Goal: Task Accomplishment & Management: Complete application form

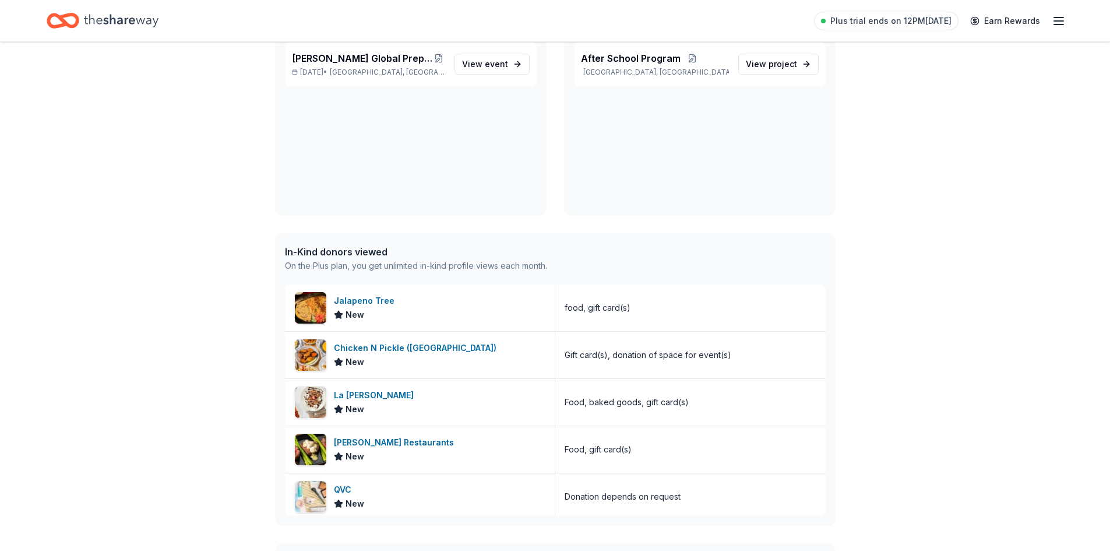
scroll to position [175, 0]
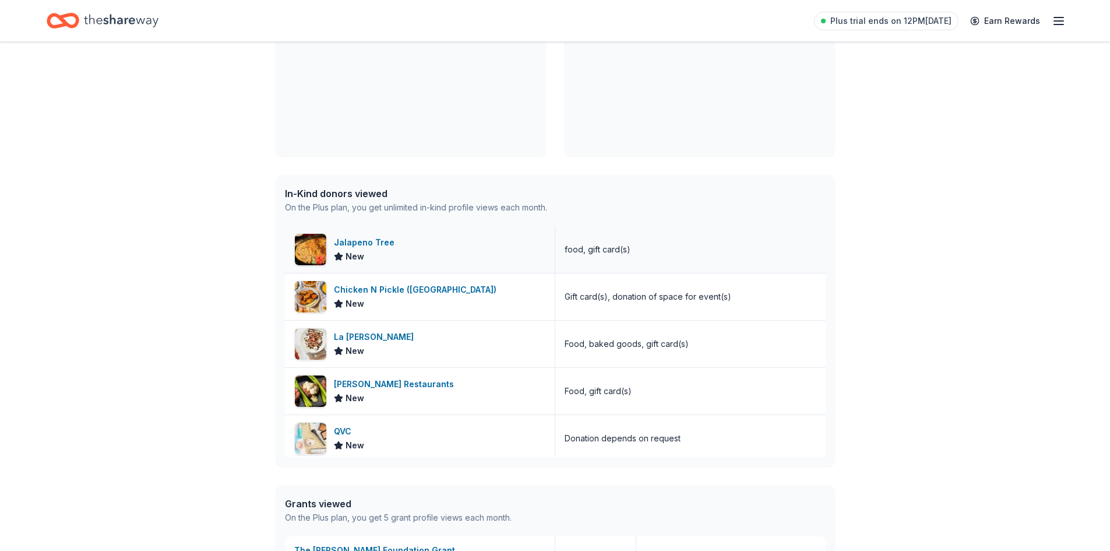
click at [337, 241] on div "Jalapeno Tree" at bounding box center [366, 242] width 65 height 14
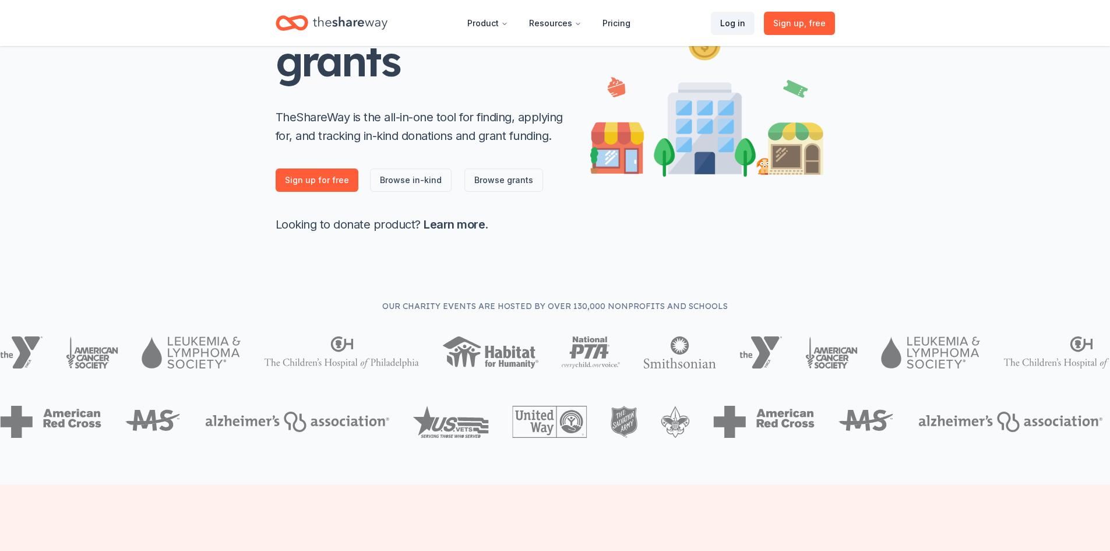
click at [532, 17] on link "Log in" at bounding box center [733, 23] width 44 height 23
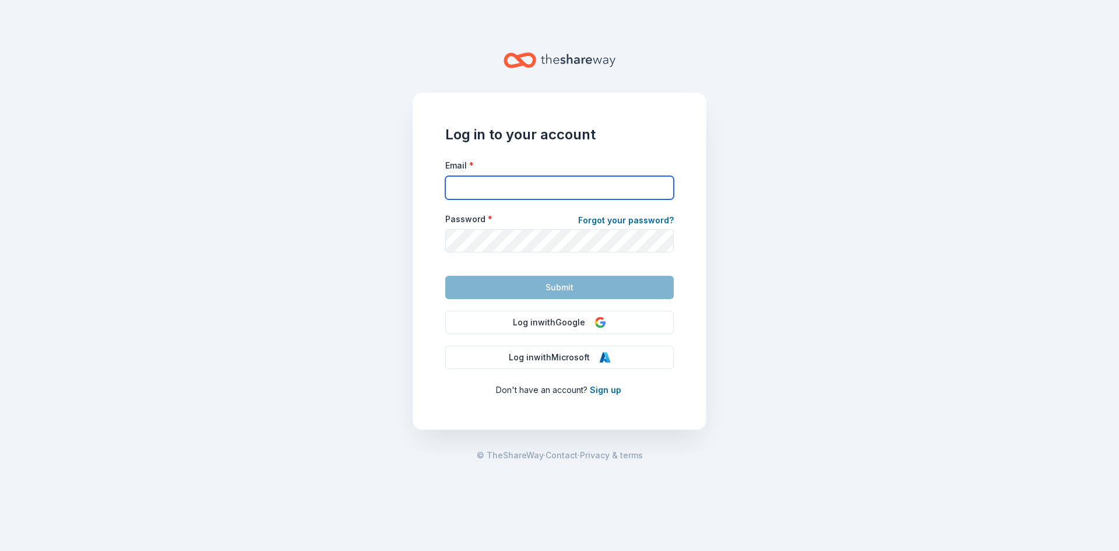
type input "[EMAIL_ADDRESS][DOMAIN_NAME]"
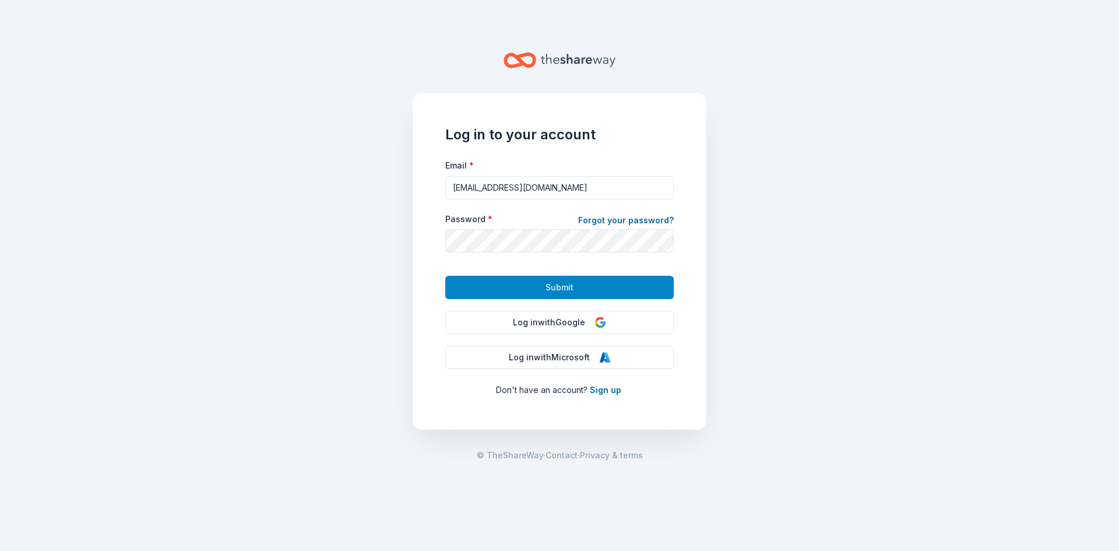
click at [527, 291] on button "Submit" at bounding box center [559, 287] width 228 height 23
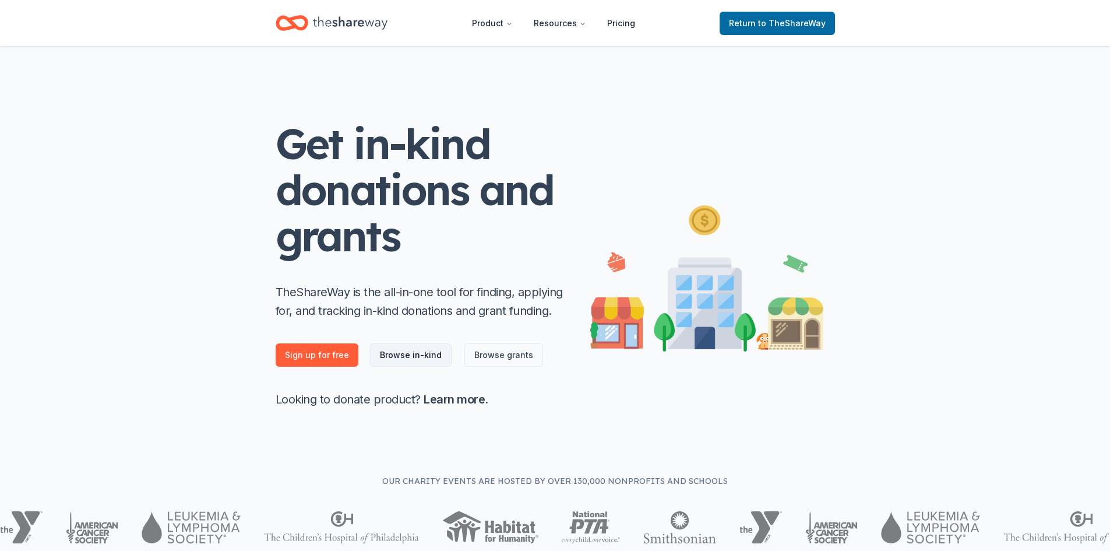
click at [393, 354] on link "Browse in-kind" at bounding box center [411, 354] width 82 height 23
click at [397, 350] on link "Browse in-kind" at bounding box center [411, 354] width 82 height 23
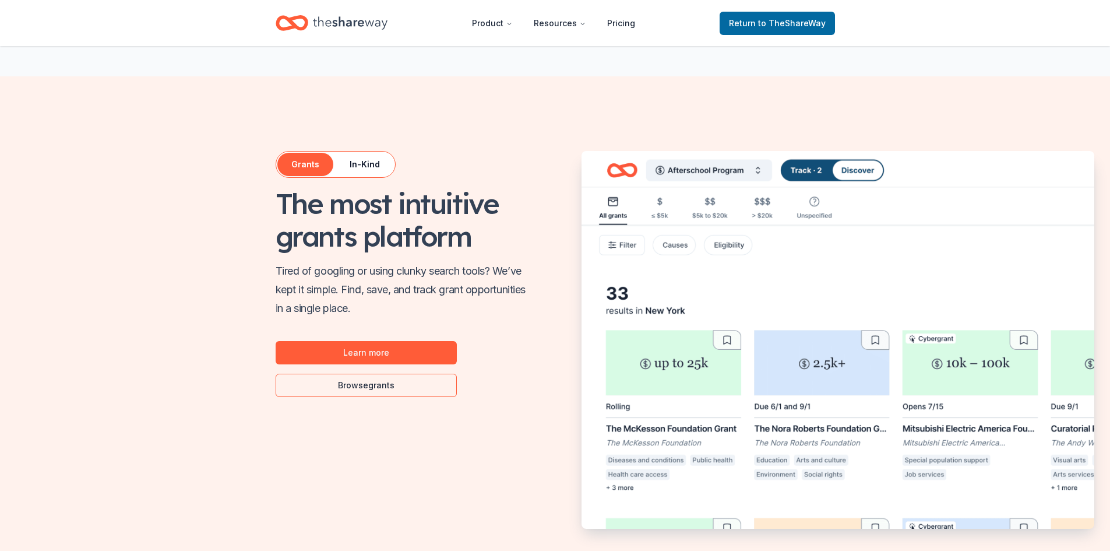
scroll to position [641, 0]
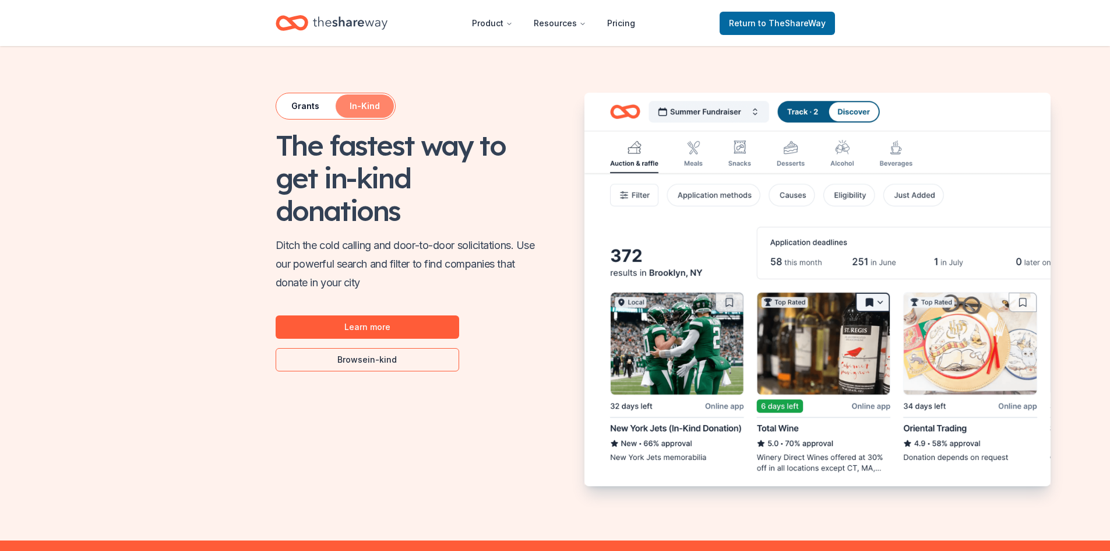
click at [364, 98] on button "In-Kind" at bounding box center [365, 105] width 58 height 23
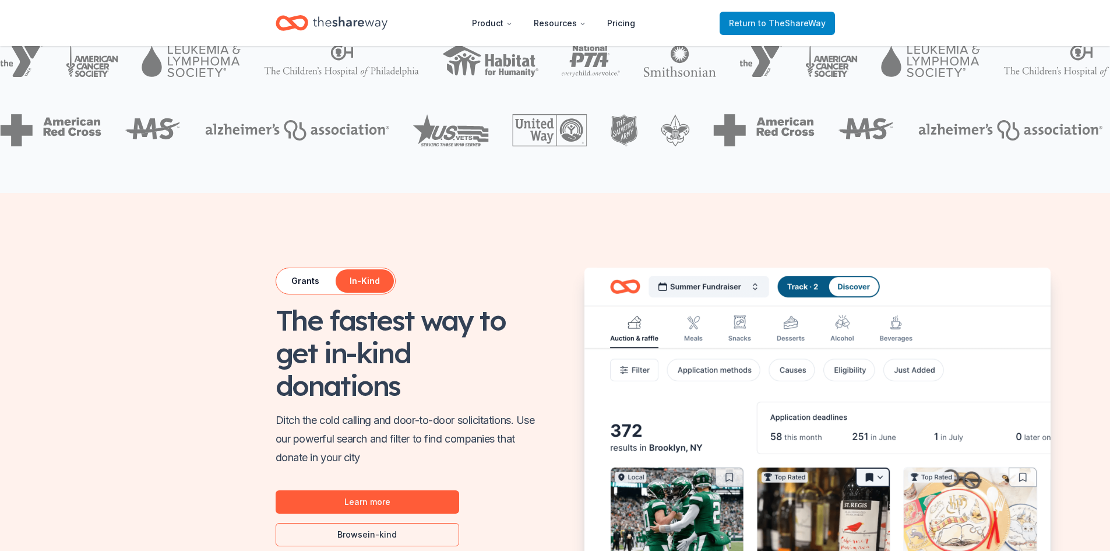
click at [532, 19] on span "Return to TheShareWay" at bounding box center [777, 23] width 97 height 14
click at [532, 10] on div "Return to TheShareWay" at bounding box center [777, 22] width 115 height 27
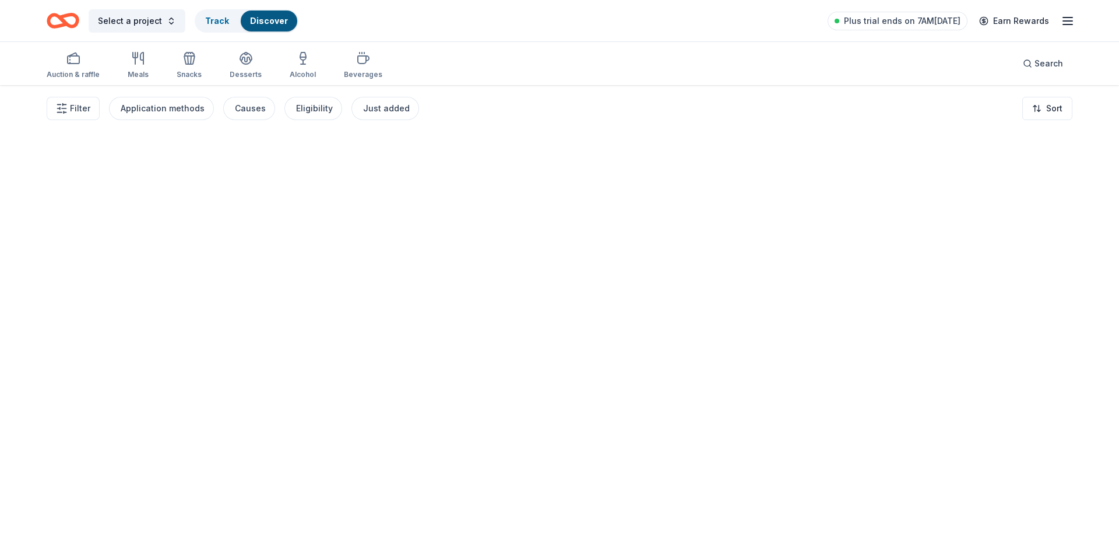
click at [532, 15] on div "Select a project Track Discover Plus trial ends on 7AM, 8/27 Earn Rewards" at bounding box center [560, 20] width 1026 height 27
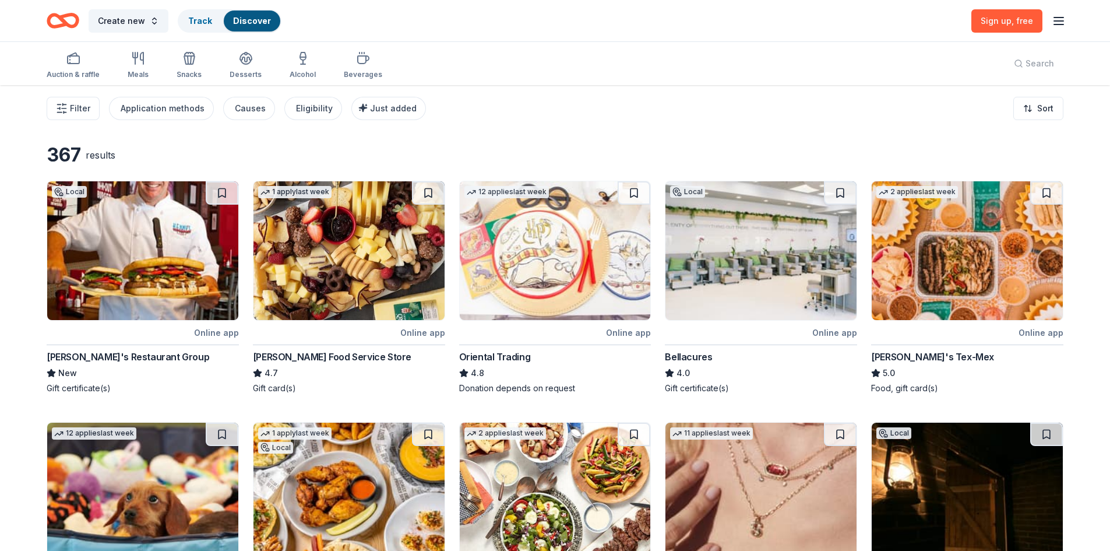
click at [532, 286] on img at bounding box center [967, 250] width 191 height 139
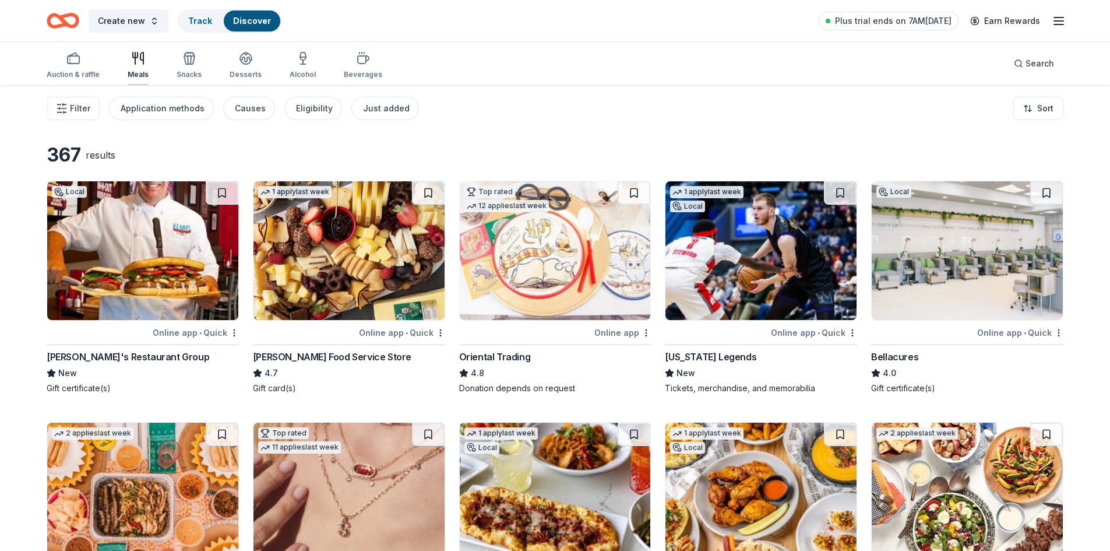
click at [136, 64] on icon "button" at bounding box center [138, 58] width 14 height 14
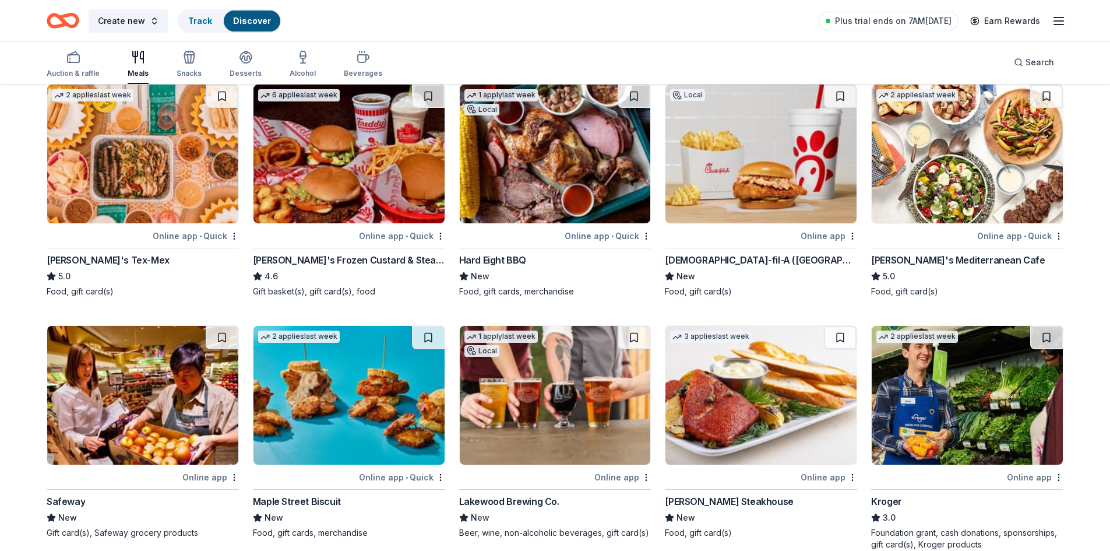
scroll to position [408, 0]
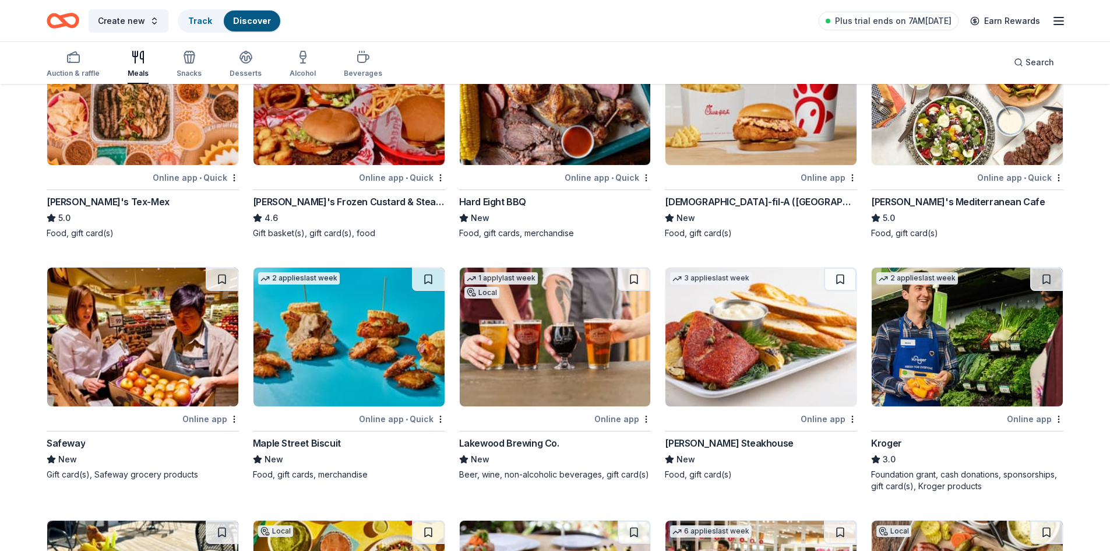
click at [381, 323] on img at bounding box center [349, 337] width 191 height 139
click at [532, 336] on img at bounding box center [967, 337] width 191 height 139
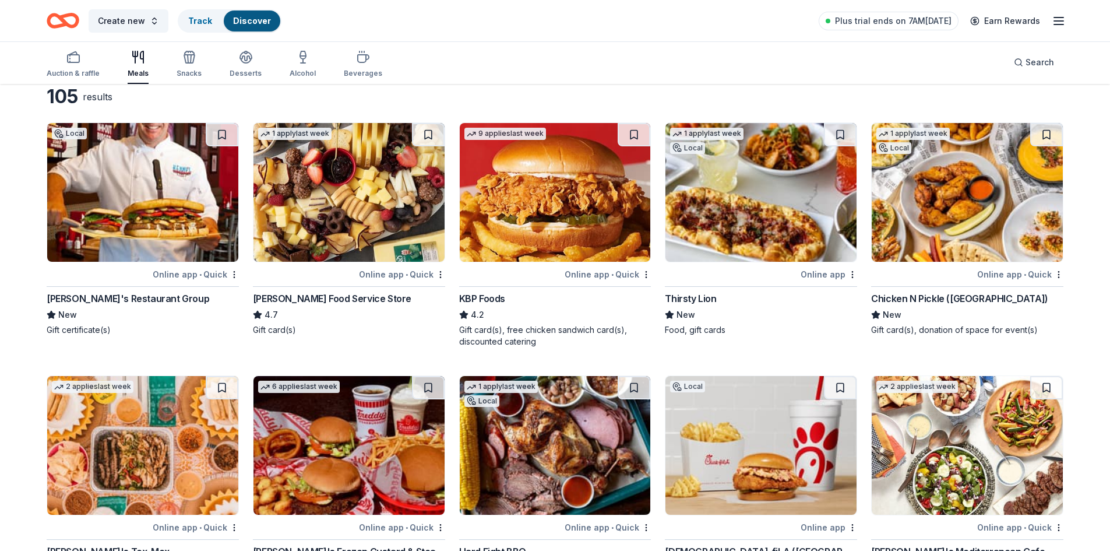
scroll to position [0, 0]
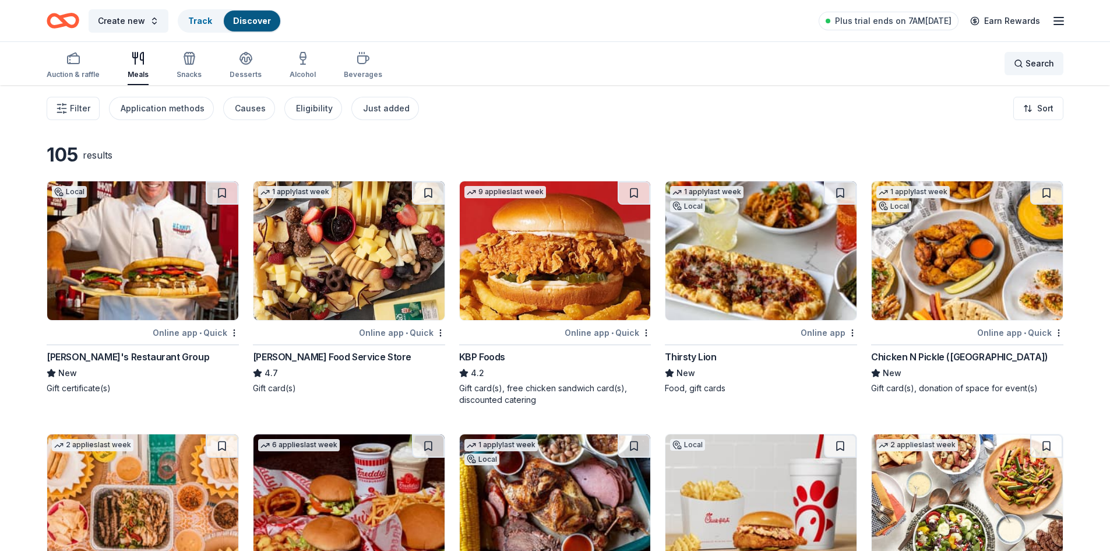
click at [532, 65] on span "Search" at bounding box center [1040, 64] width 29 height 14
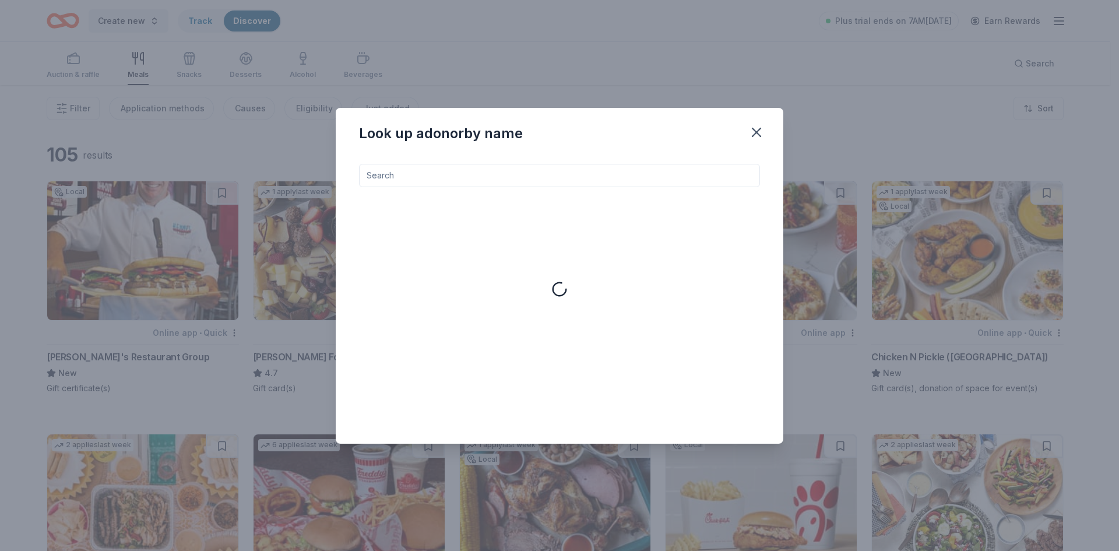
click at [503, 173] on input at bounding box center [559, 175] width 401 height 23
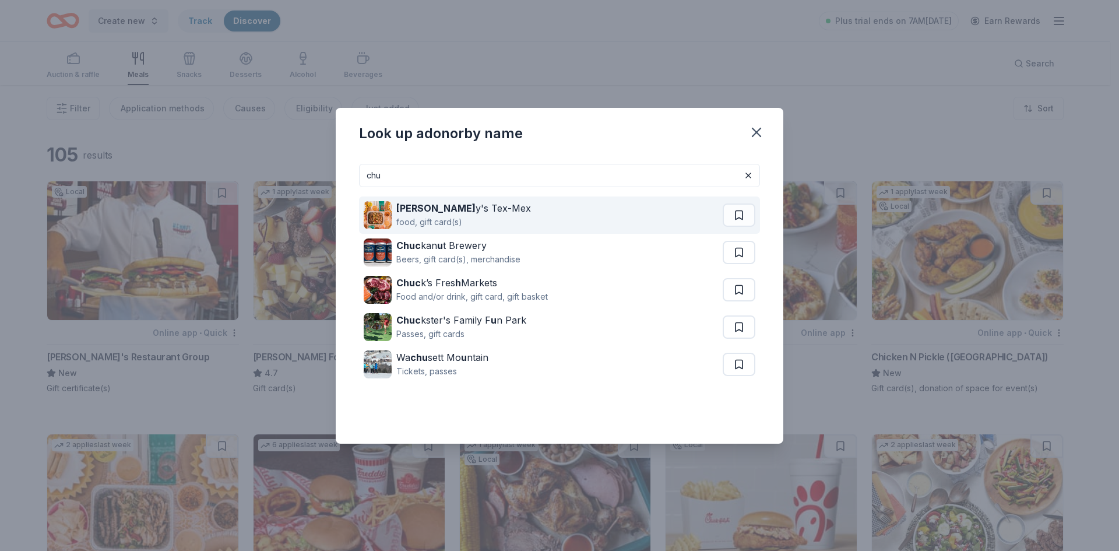
type input "chu"
click at [502, 206] on div "Chu y's Tex-Mex food, gift card(s)" at bounding box center [543, 214] width 359 height 37
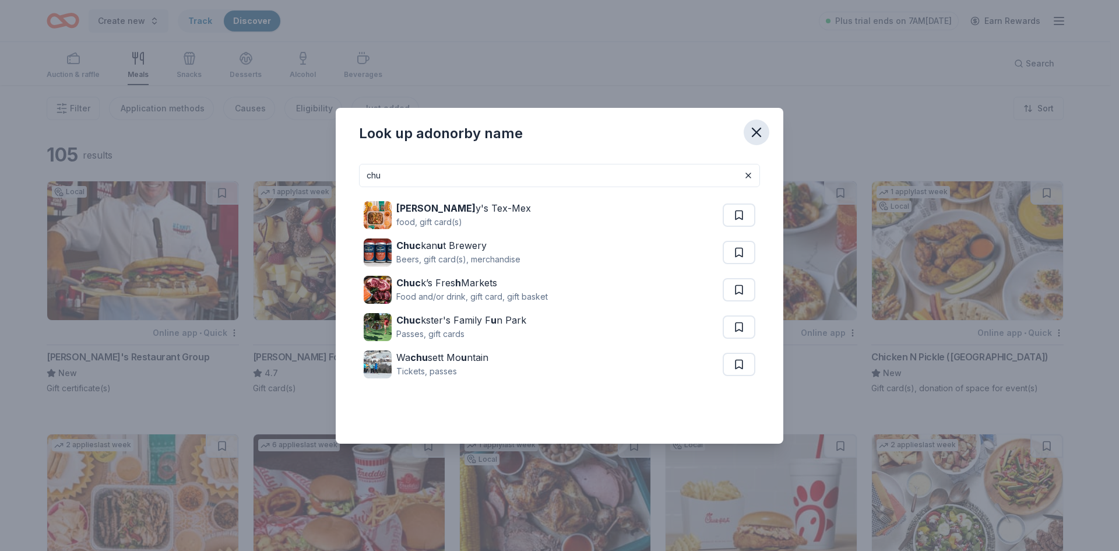
click at [532, 128] on icon "button" at bounding box center [756, 132] width 16 height 16
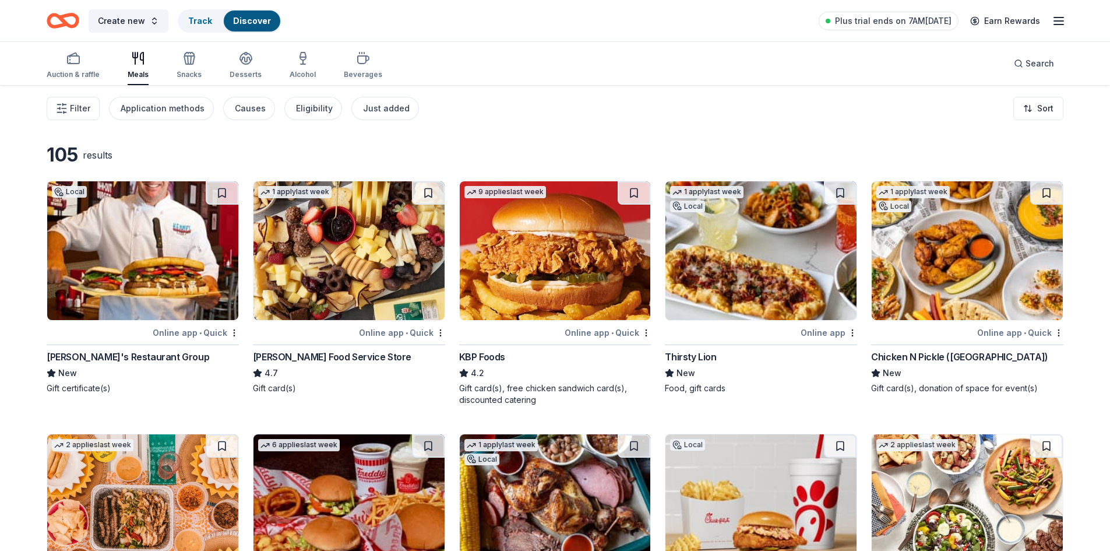
click at [260, 71] on div "Auction & raffle Meals Snacks Desserts Alcohol Beverages" at bounding box center [215, 66] width 336 height 38
click at [249, 66] on div "Desserts" at bounding box center [246, 65] width 32 height 28
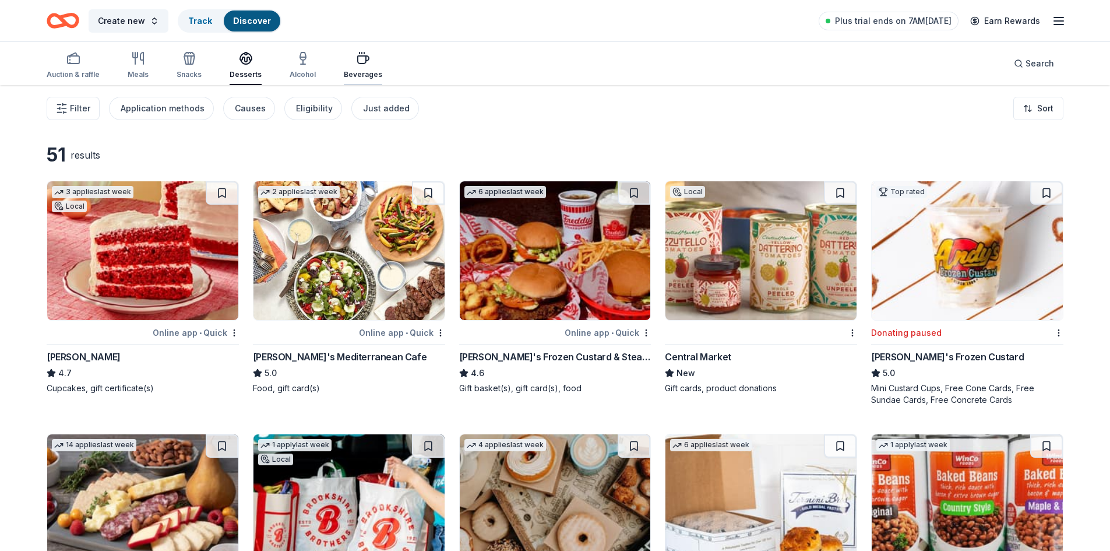
click at [365, 69] on div "Beverages" at bounding box center [363, 65] width 38 height 28
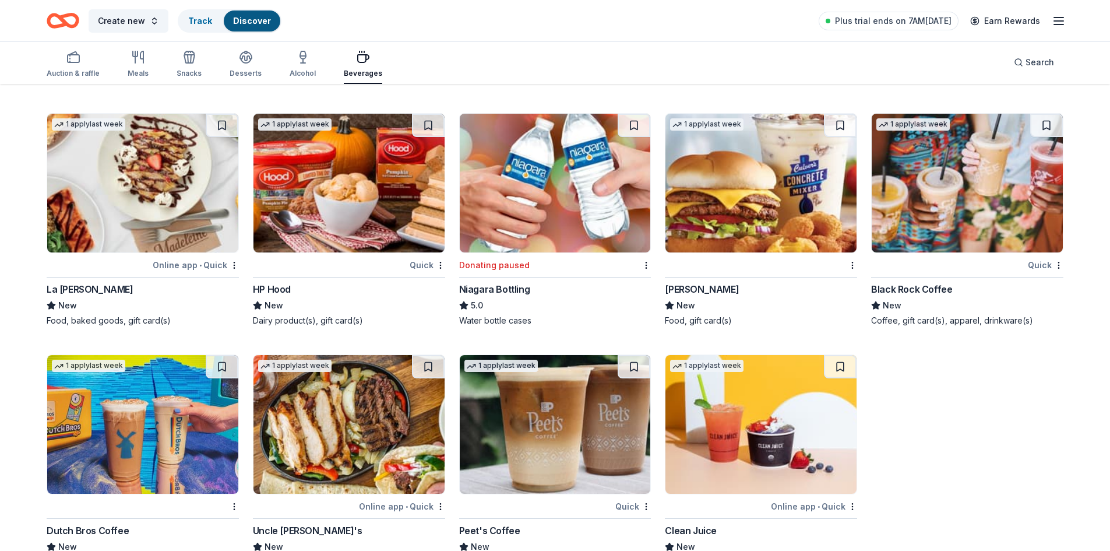
scroll to position [1614, 0]
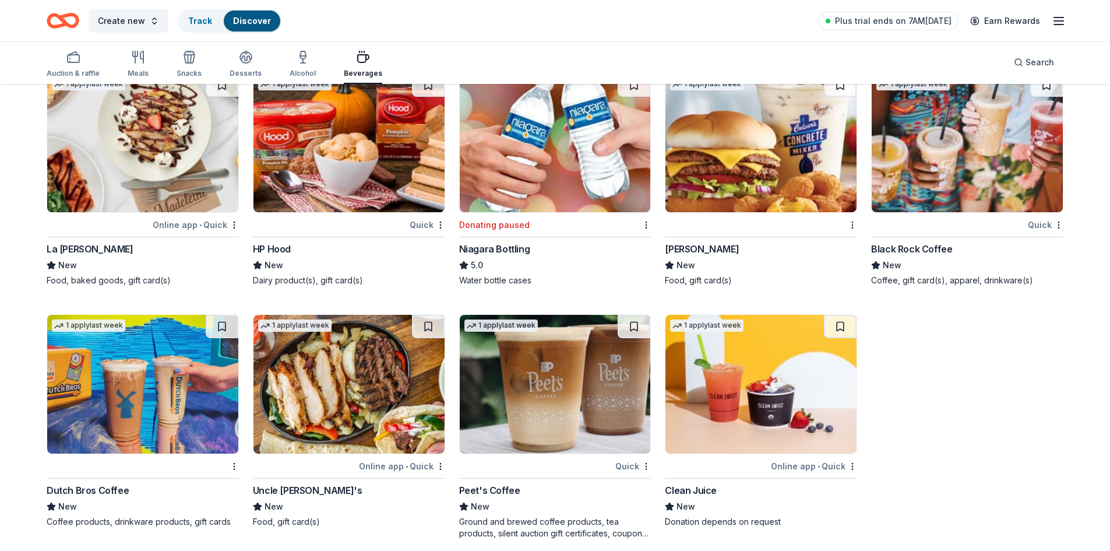
click at [338, 368] on img at bounding box center [349, 384] width 191 height 139
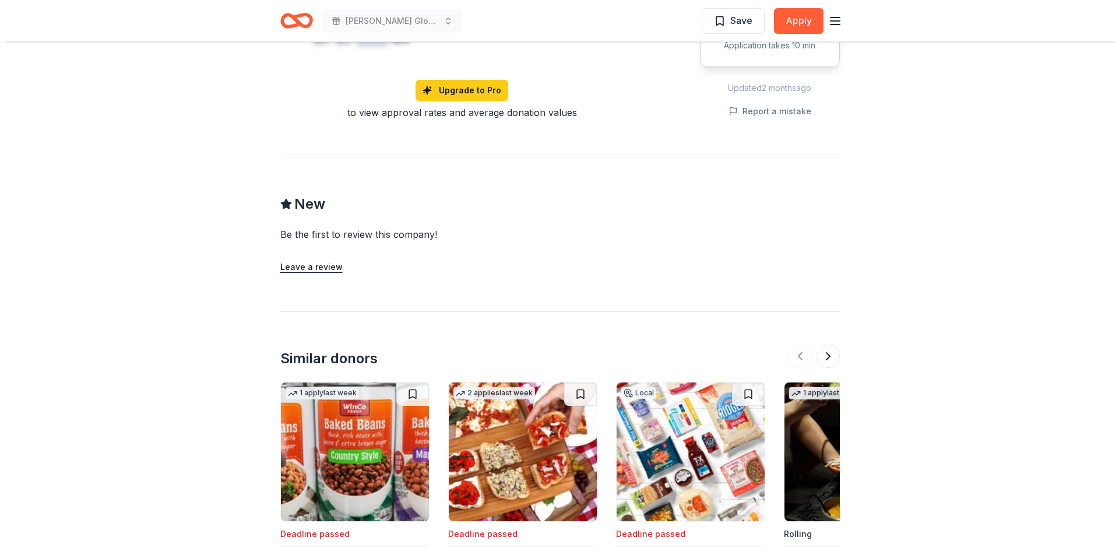
scroll to position [991, 0]
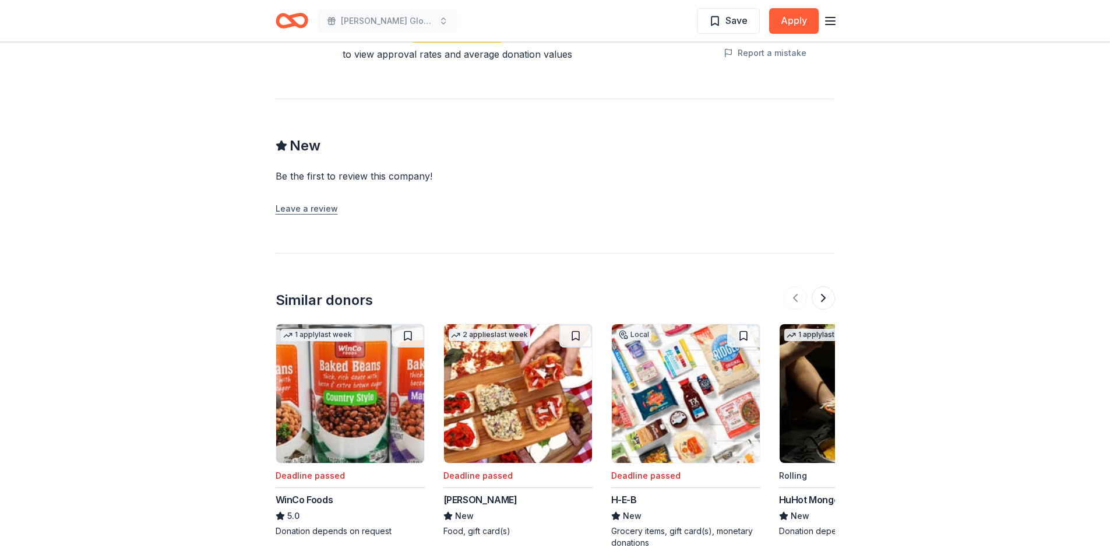
click at [305, 206] on button "Leave a review" at bounding box center [307, 209] width 62 height 14
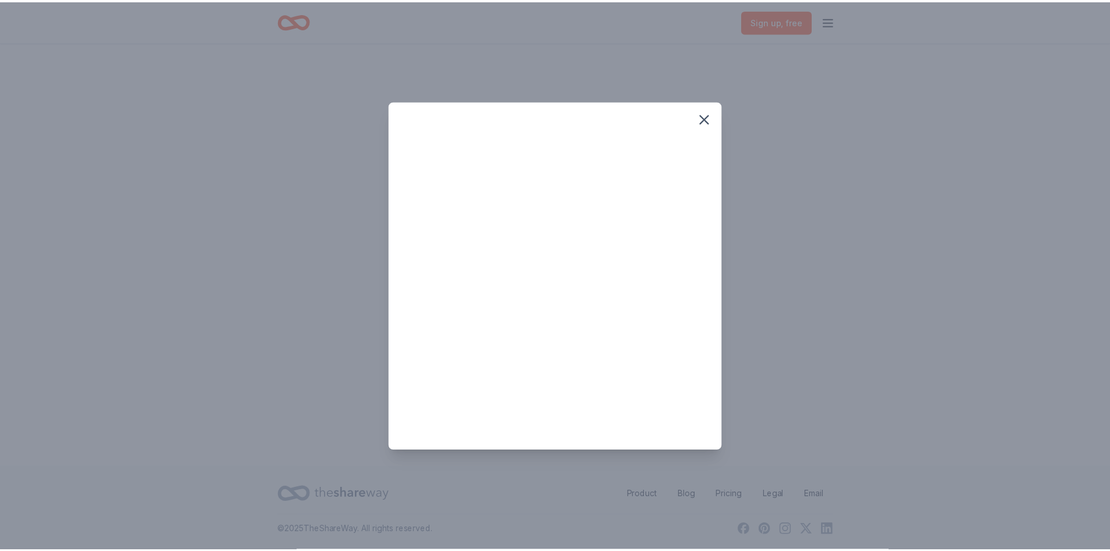
scroll to position [0, 0]
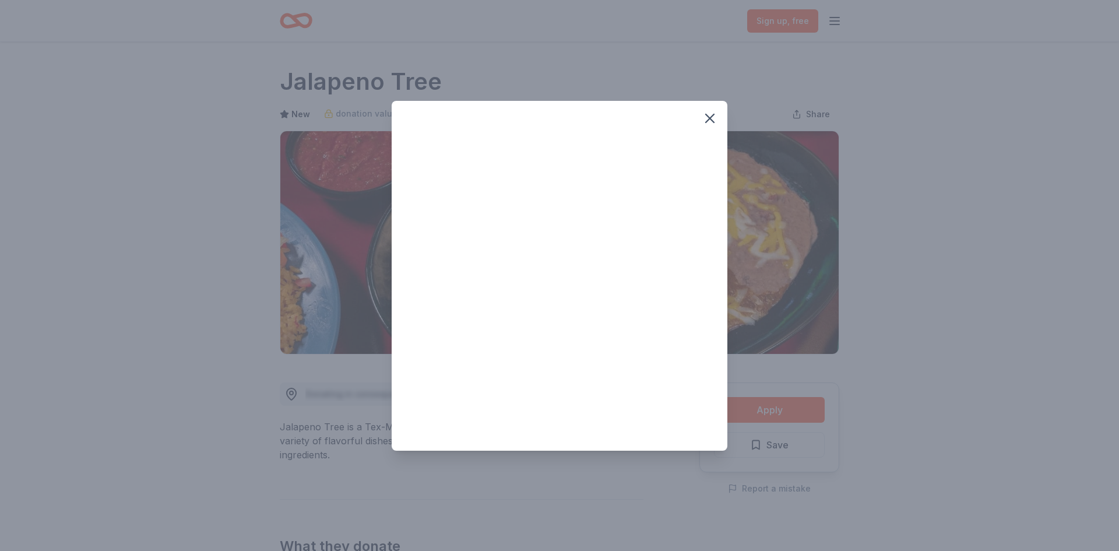
click at [382, 383] on div at bounding box center [559, 275] width 1119 height 551
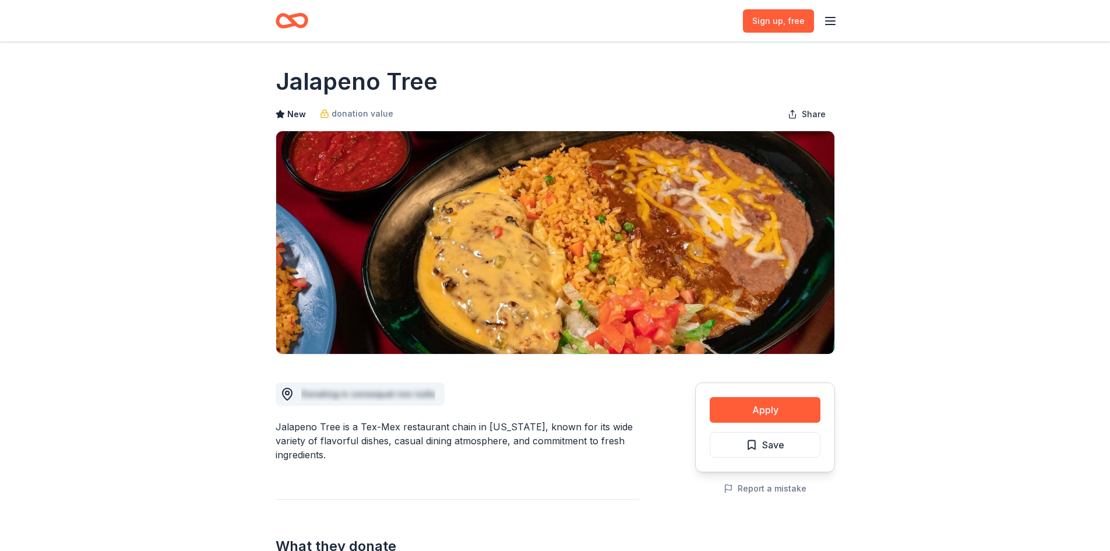
click at [382, 383] on div at bounding box center [555, 275] width 1110 height 551
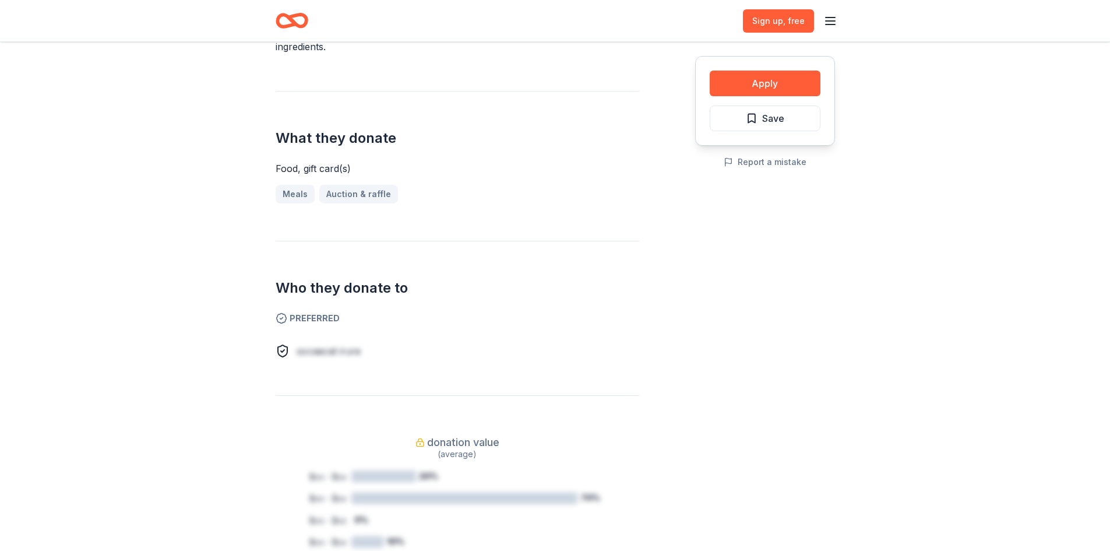
scroll to position [699, 0]
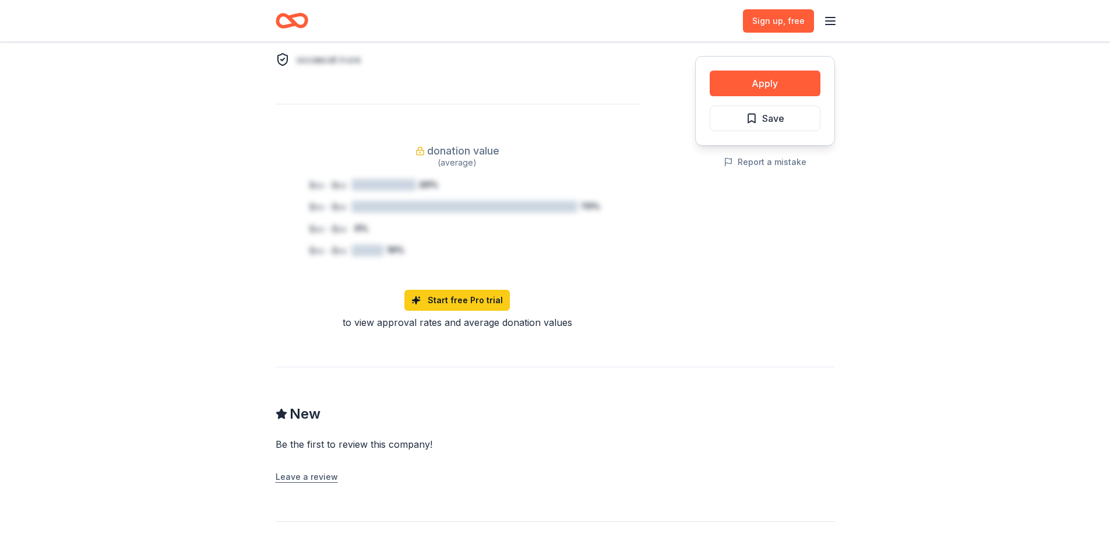
click at [286, 477] on button "Leave a review" at bounding box center [307, 477] width 62 height 14
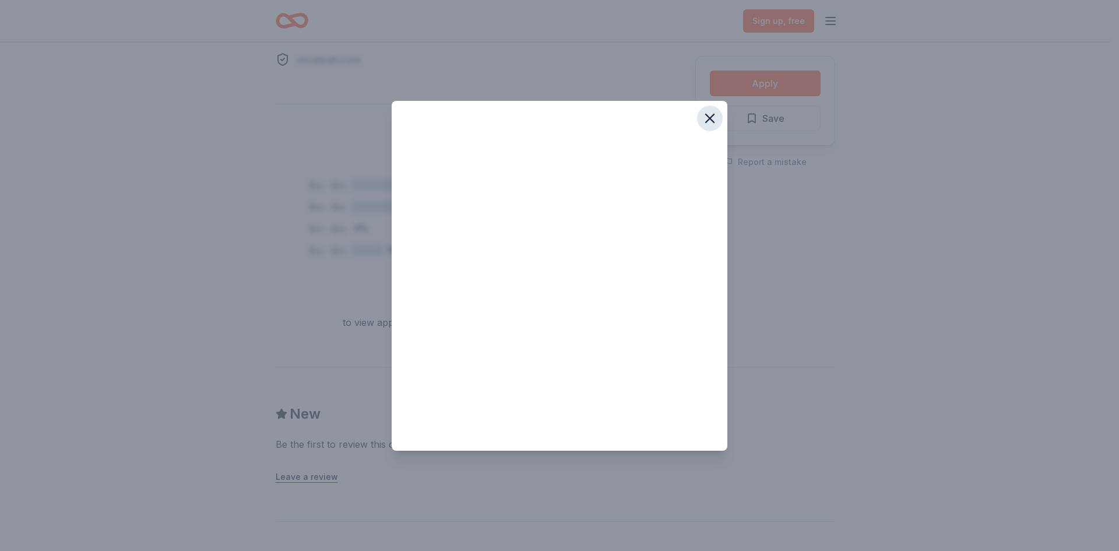
click at [716, 116] on icon "button" at bounding box center [710, 118] width 16 height 16
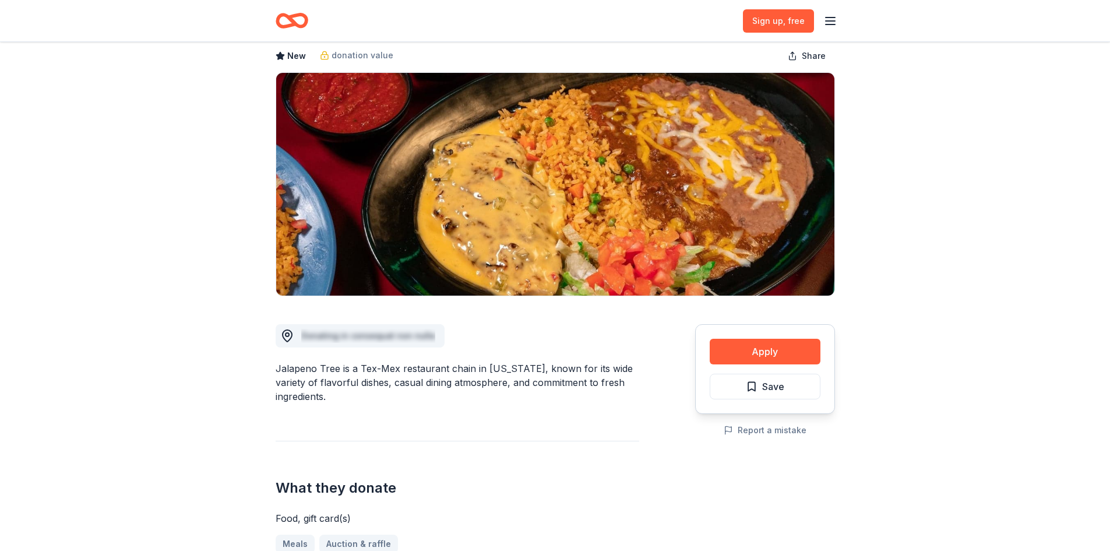
scroll to position [0, 0]
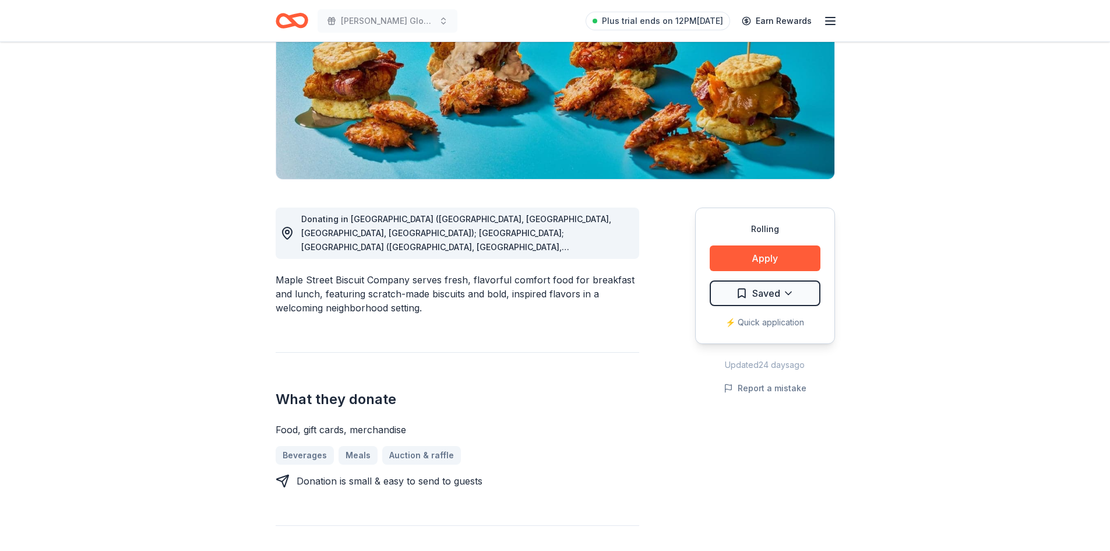
scroll to position [233, 0]
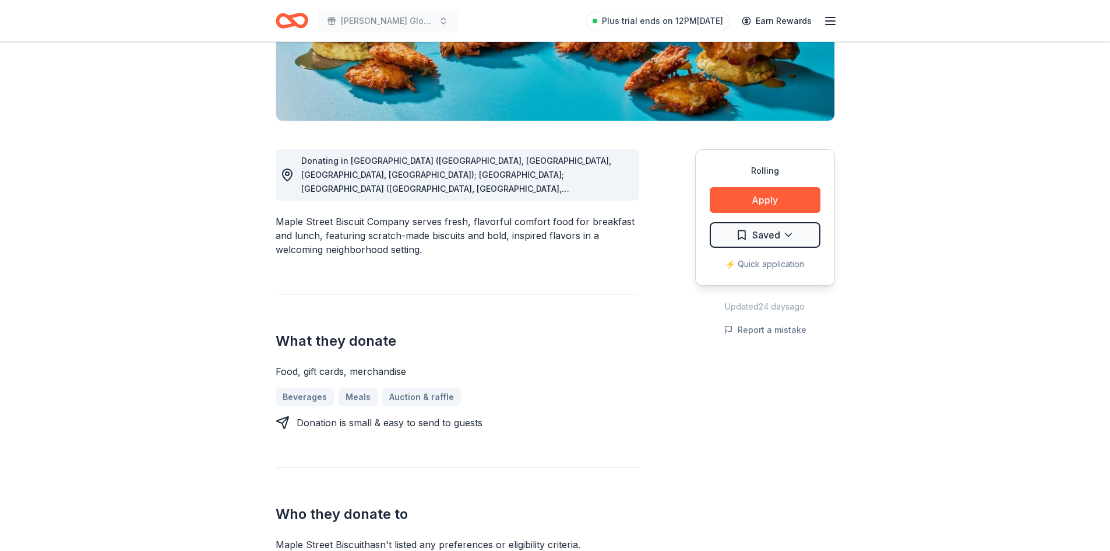
click at [284, 176] on icon at bounding box center [287, 175] width 14 height 14
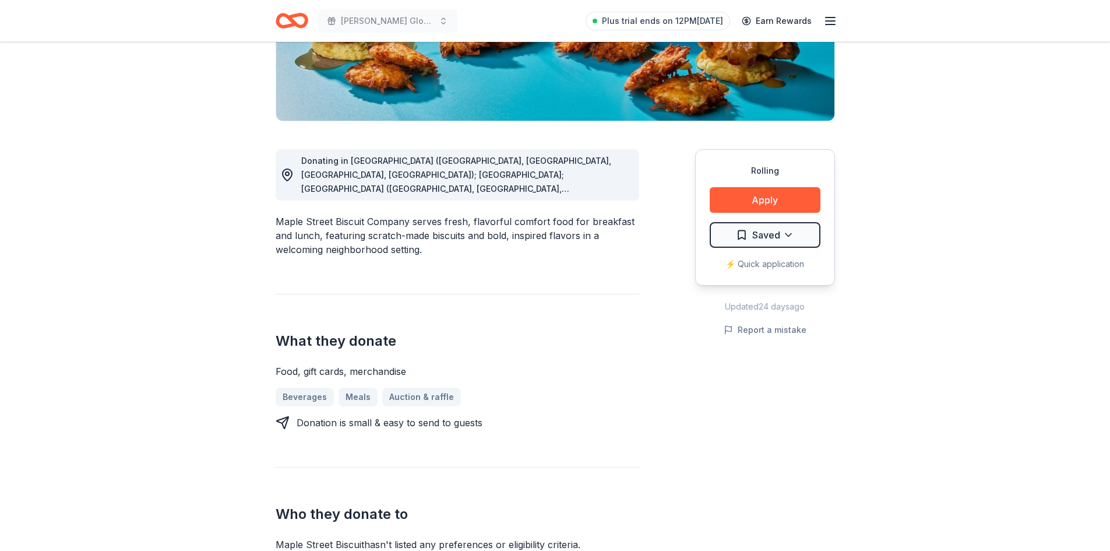
click at [284, 176] on icon at bounding box center [287, 175] width 14 height 14
click at [470, 175] on span "Donating in AL (Daphne, Homewood, Madison, Mobile); FL; GA (Alpharetta, Atlanta…" at bounding box center [456, 273] width 310 height 234
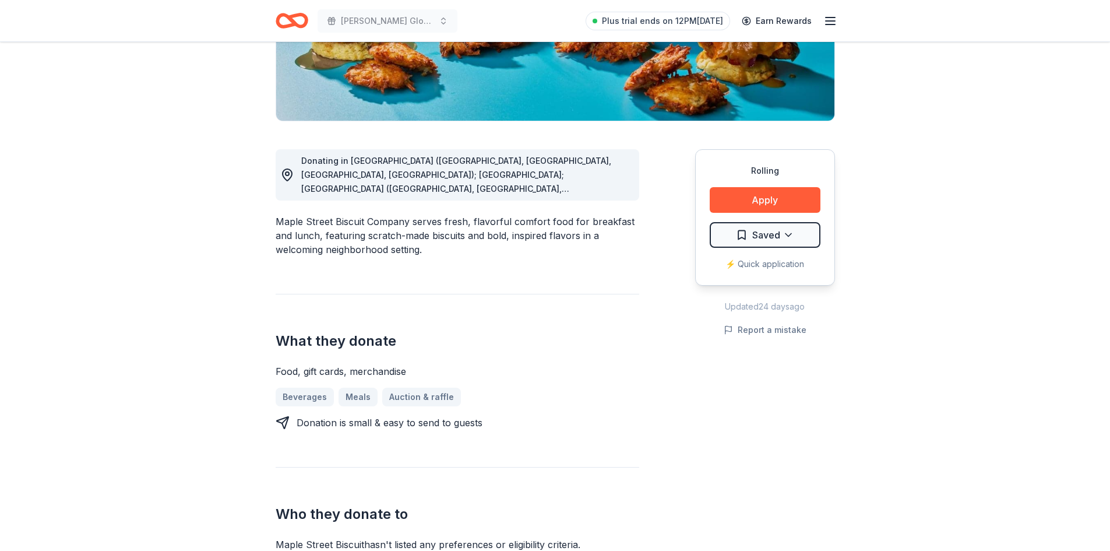
click at [470, 175] on span "Donating in AL (Daphne, Homewood, Madison, Mobile); FL; GA (Alpharetta, Atlanta…" at bounding box center [456, 273] width 310 height 234
click at [485, 178] on span "Donating in AL (Daphne, Homewood, Madison, Mobile); FL; GA (Alpharetta, Atlanta…" at bounding box center [456, 273] width 310 height 234
drag, startPoint x: 493, startPoint y: 178, endPoint x: 555, endPoint y: 182, distance: 62.5
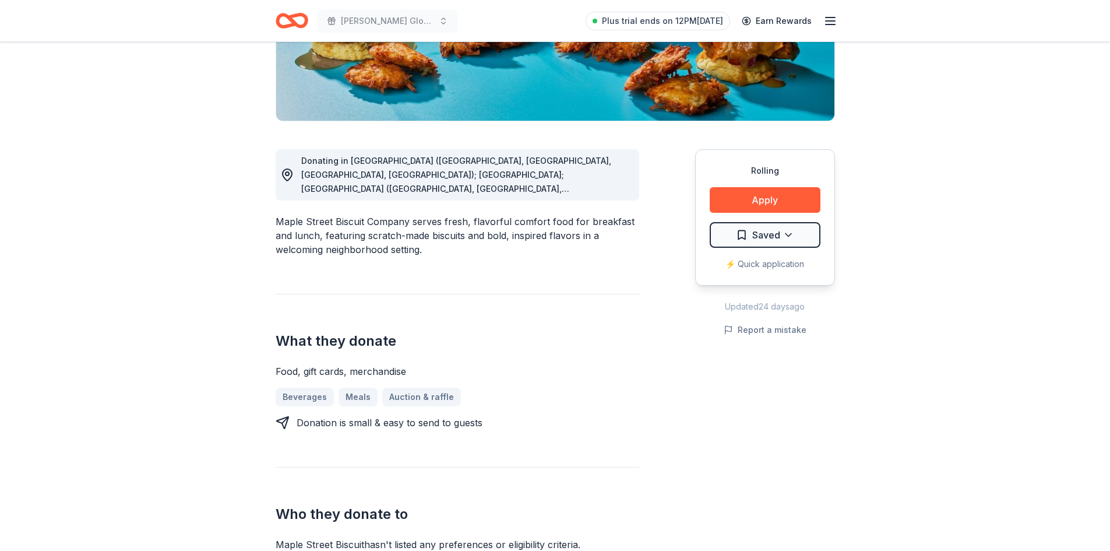
click at [494, 178] on span "Donating in AL (Daphne, Homewood, Madison, Mobile); FL; GA (Alpharetta, Atlanta…" at bounding box center [456, 273] width 310 height 234
click at [555, 182] on div "Donating in AL (Daphne, Homewood, Madison, Mobile); FL; GA (Alpharetta, Atlanta…" at bounding box center [465, 175] width 329 height 42
click at [559, 182] on div "Donating in AL (Daphne, Homewood, Madison, Mobile); FL; GA (Alpharetta, Atlanta…" at bounding box center [465, 175] width 329 height 42
click at [565, 182] on div "Donating in AL (Daphne, Homewood, Madison, Mobile); FL; GA (Alpharetta, Atlanta…" at bounding box center [465, 175] width 329 height 42
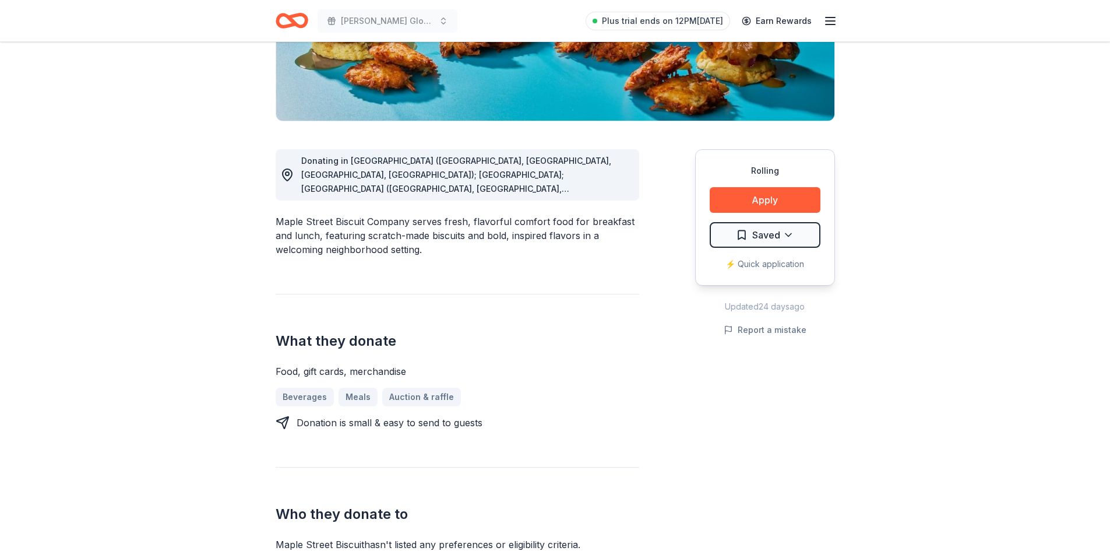
click at [565, 182] on div "Donating in AL (Daphne, Homewood, Madison, Mobile); FL; GA (Alpharetta, Atlanta…" at bounding box center [465, 175] width 329 height 42
click at [581, 185] on span "Donating in AL (Daphne, Homewood, Madison, Mobile); FL; GA (Alpharetta, Atlanta…" at bounding box center [456, 273] width 310 height 234
click at [768, 195] on button "Apply" at bounding box center [765, 200] width 111 height 26
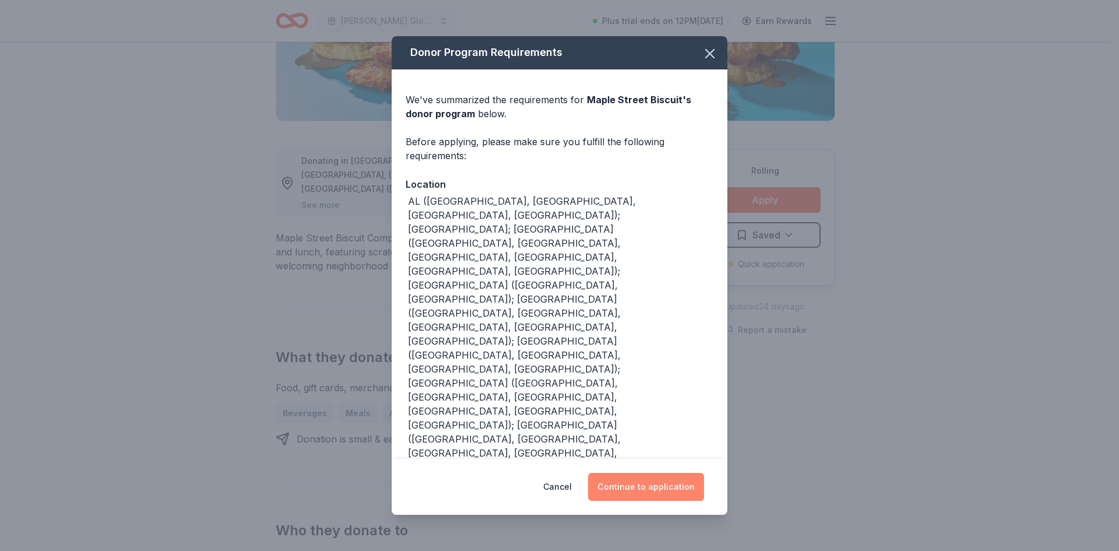
click at [649, 473] on button "Continue to application" at bounding box center [646, 487] width 116 height 28
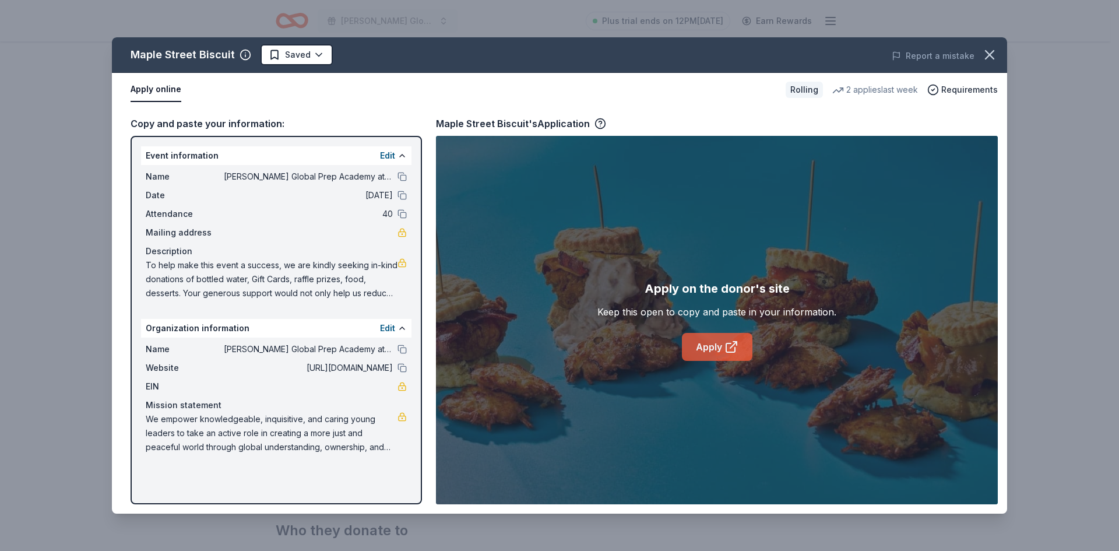
click at [720, 350] on link "Apply" at bounding box center [717, 347] width 71 height 28
click at [986, 45] on button "button" at bounding box center [990, 55] width 26 height 26
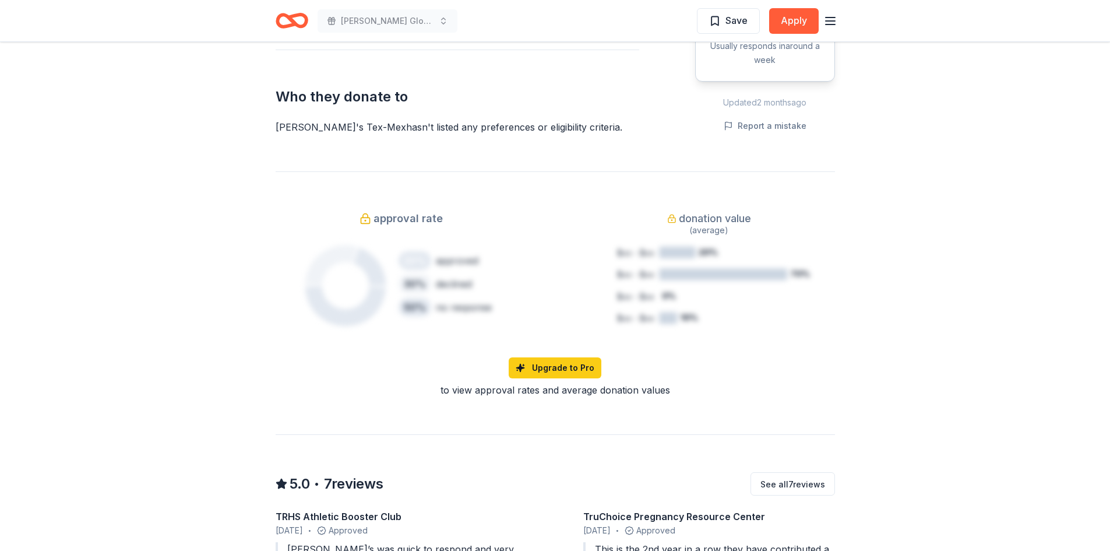
scroll to position [758, 0]
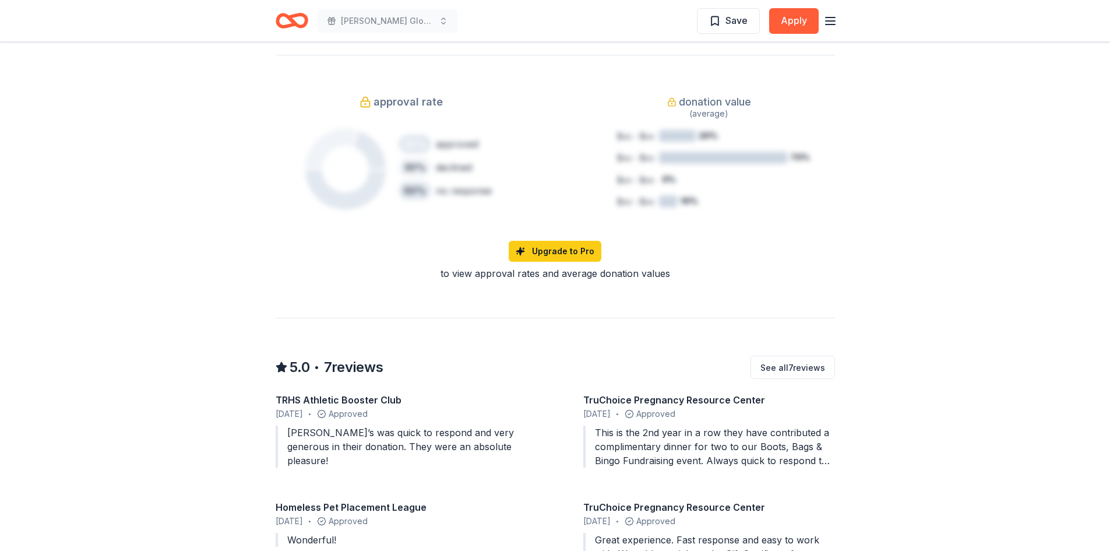
click at [643, 426] on div "This is the 2nd year in a row they have contributed a complimentary dinner for …" at bounding box center [709, 446] width 252 height 42
click at [763, 356] on button "See all 7 reviews" at bounding box center [793, 367] width 85 height 23
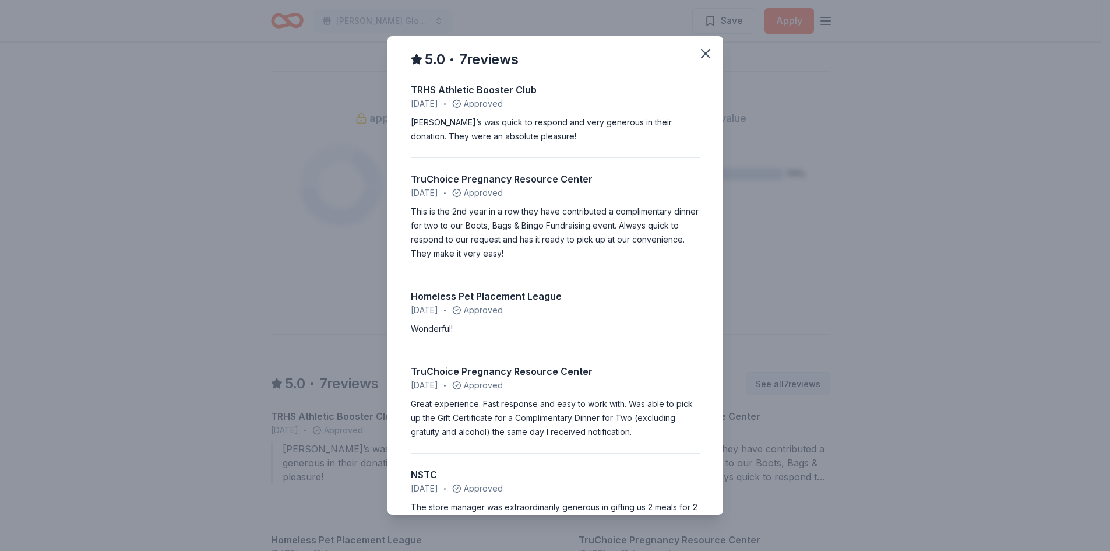
scroll to position [774, 0]
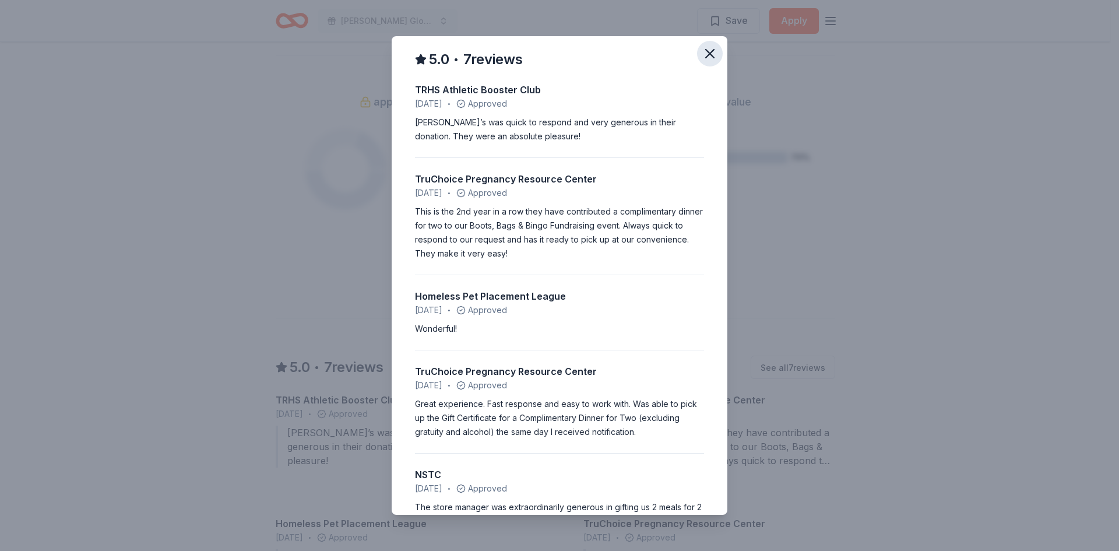
click at [702, 48] on icon "button" at bounding box center [710, 53] width 16 height 16
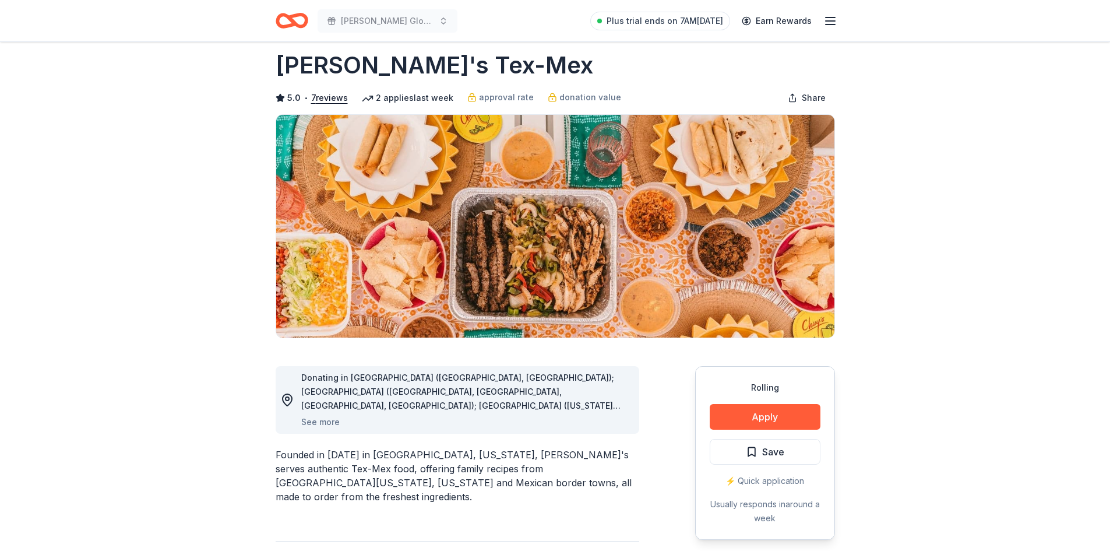
scroll to position [0, 0]
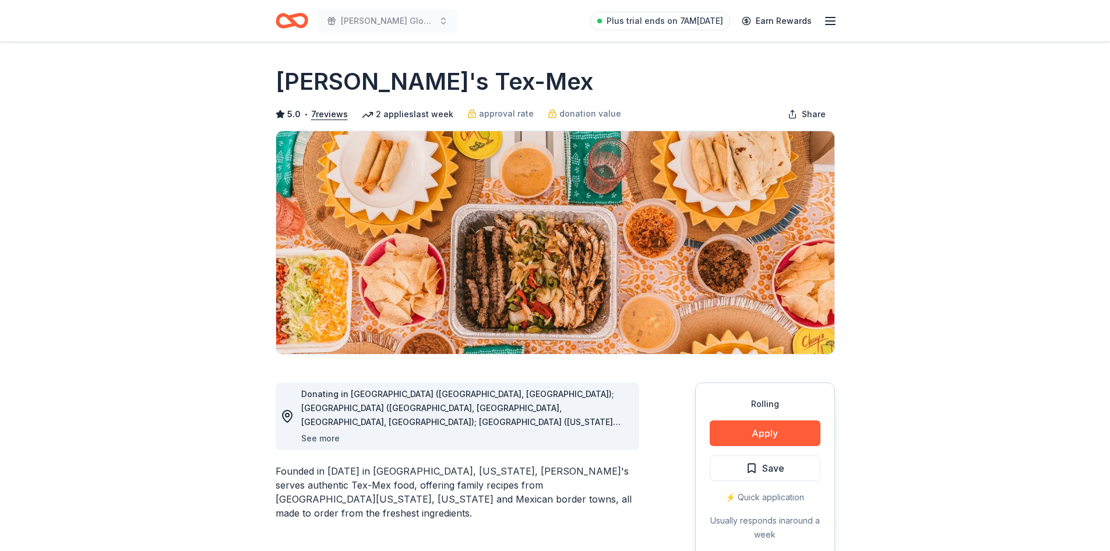
click at [312, 437] on button "See more" at bounding box center [320, 438] width 38 height 14
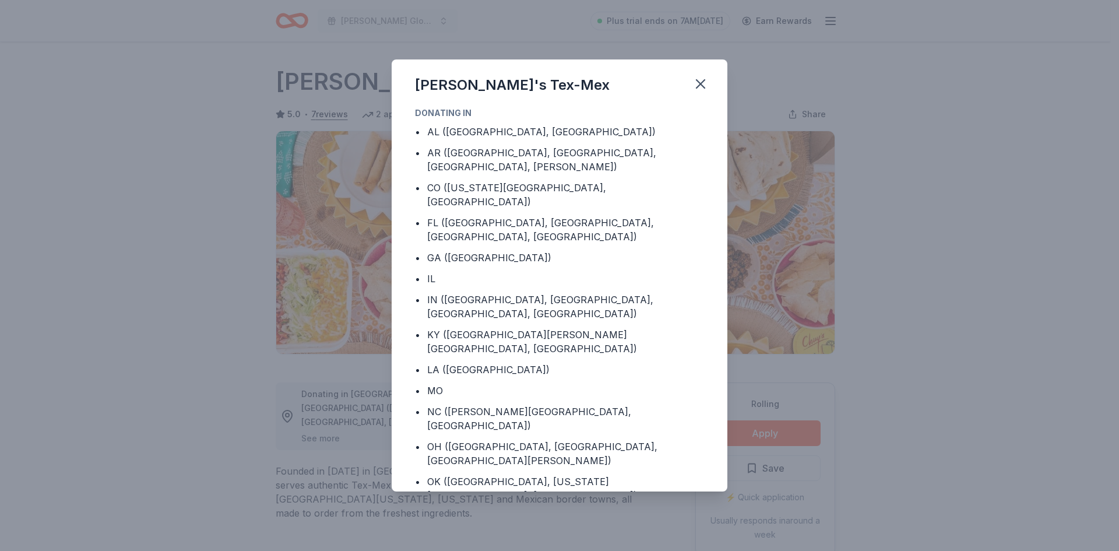
click at [312, 437] on div "Chuy's Tex-Mex Donating in • AL (Birmingham, Huntsville) • AR (Fayetteville, Li…" at bounding box center [559, 275] width 1119 height 551
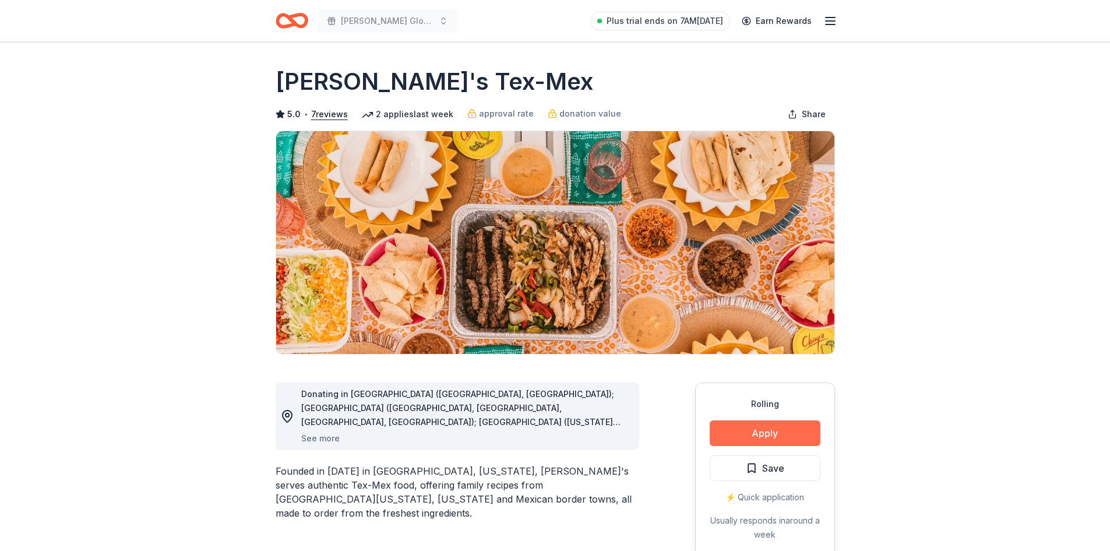
click at [749, 437] on button "Apply" at bounding box center [765, 433] width 111 height 26
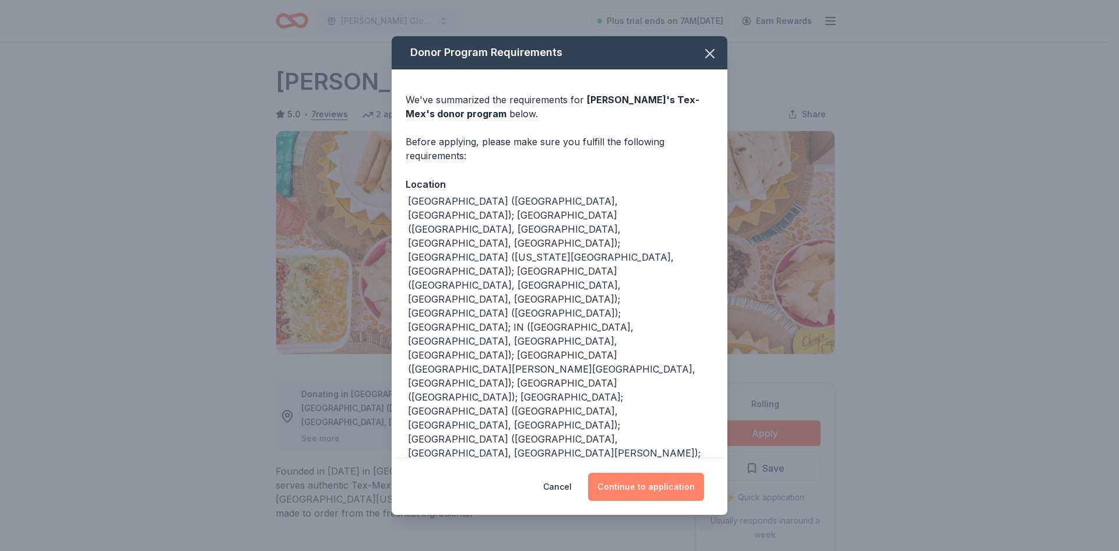
click at [665, 473] on button "Continue to application" at bounding box center [646, 487] width 116 height 28
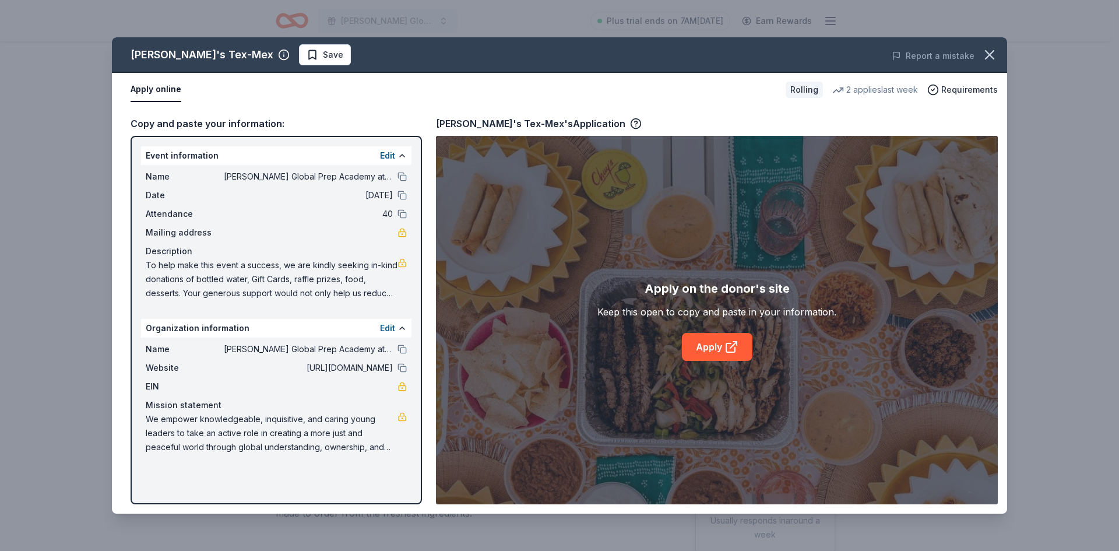
click at [384, 148] on div "Event information Edit" at bounding box center [276, 155] width 270 height 19
click at [384, 151] on button "Edit" at bounding box center [387, 156] width 15 height 14
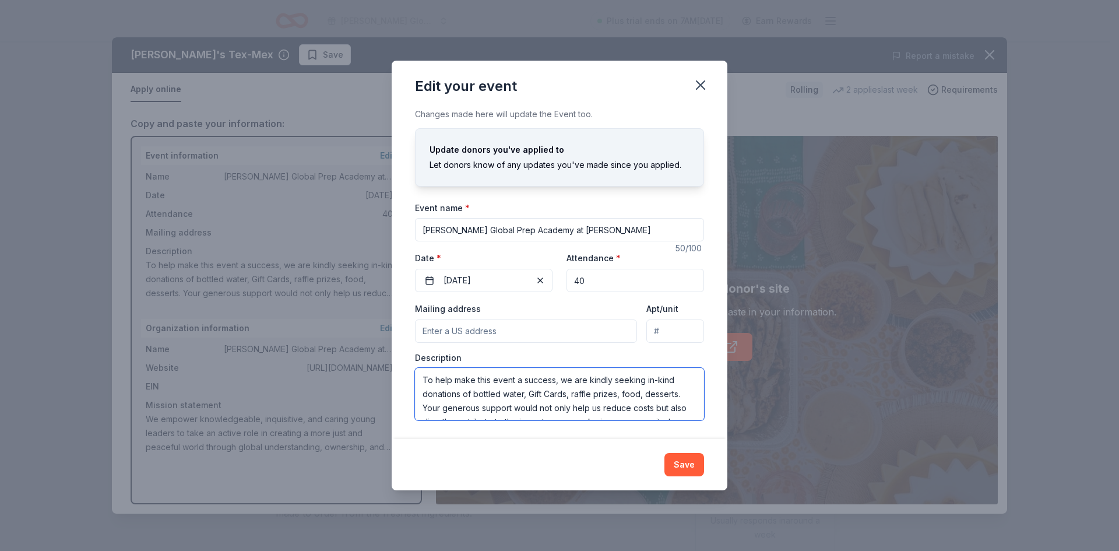
click at [642, 393] on textarea "To help make this event a success, we are kindly seeking in-kind donations of b…" at bounding box center [559, 394] width 289 height 52
click at [523, 393] on textarea "To help make this event a success, we are kindly seeking in-kind donations of b…" at bounding box center [559, 394] width 289 height 52
click at [478, 396] on textarea "To help make this event a success, we are kindly seeking in-kind donations of ,…" at bounding box center [559, 394] width 289 height 52
type textarea "To help make this event a success, we are kindly seeking in-kind donations of G…"
click at [680, 463] on button "Save" at bounding box center [684, 464] width 40 height 23
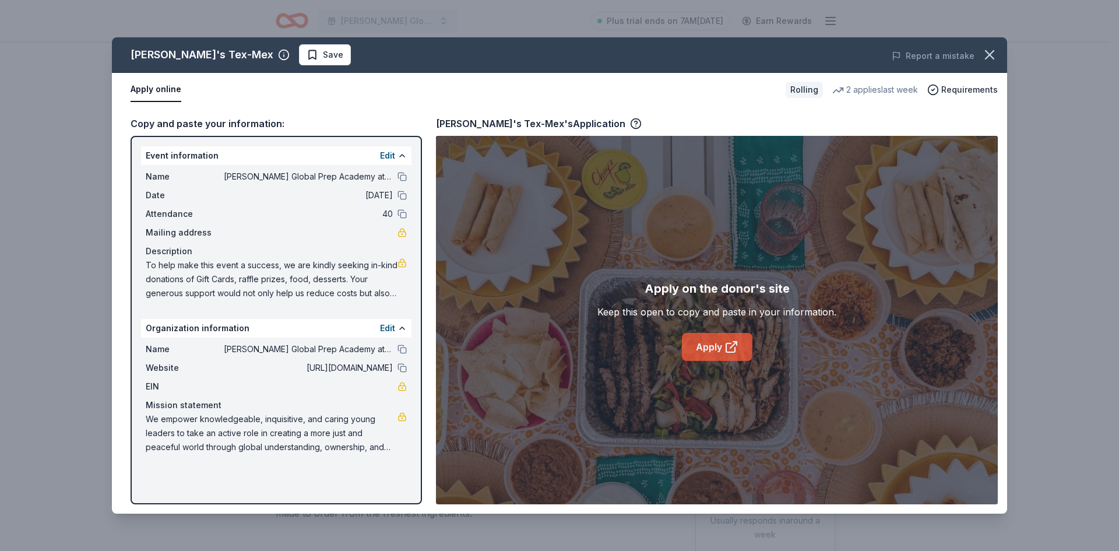
click at [700, 343] on link "Apply" at bounding box center [717, 347] width 71 height 28
click at [986, 48] on icon "button" at bounding box center [989, 55] width 16 height 16
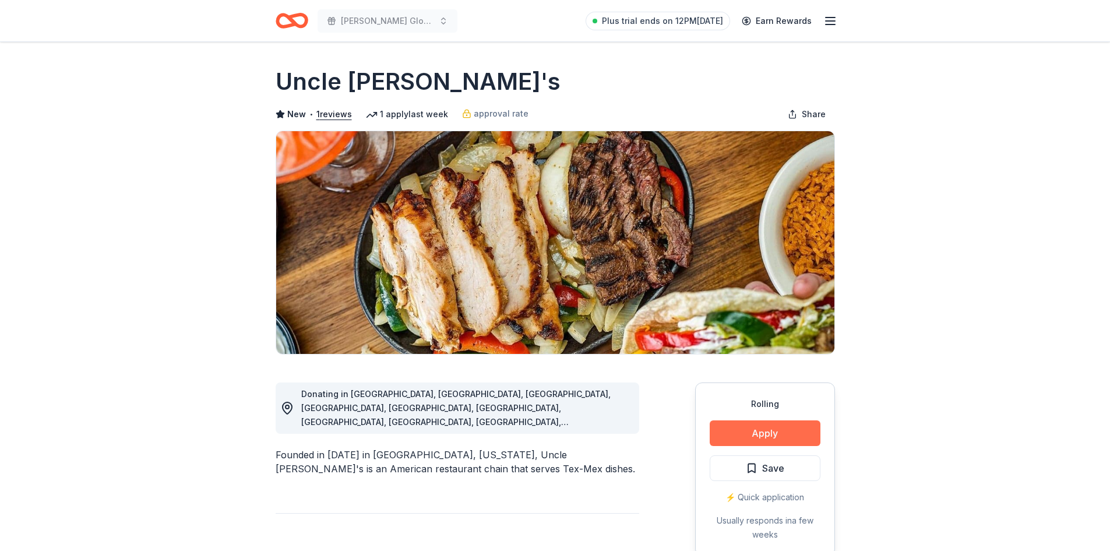
click at [760, 435] on button "Apply" at bounding box center [765, 433] width 111 height 26
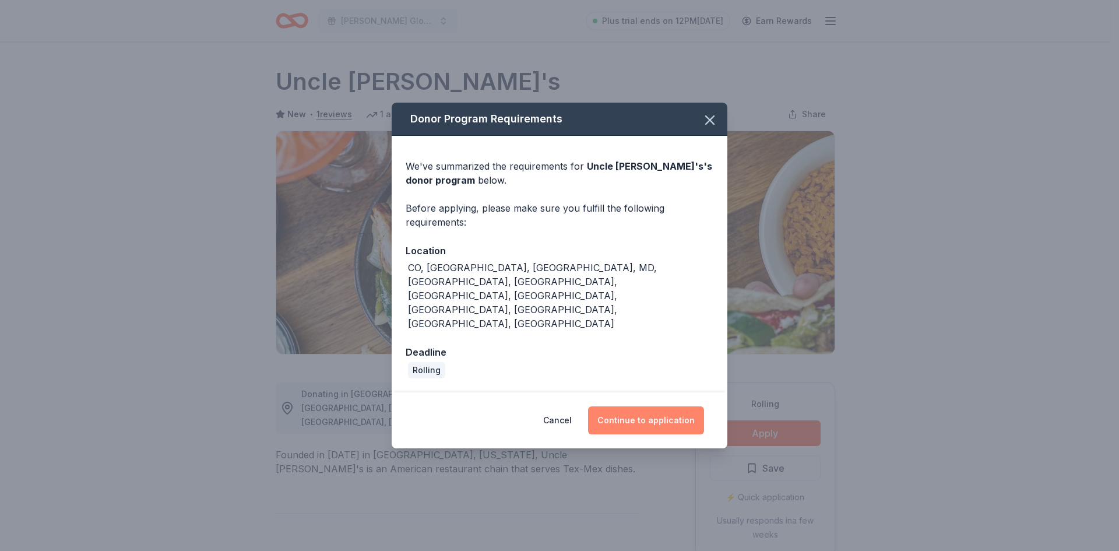
click at [619, 406] on button "Continue to application" at bounding box center [646, 420] width 116 height 28
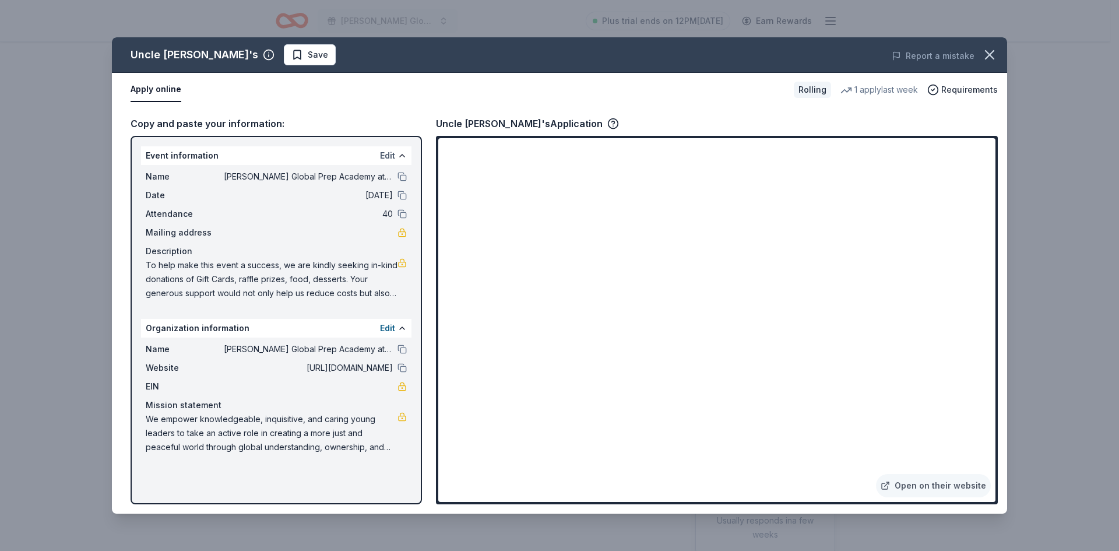
click at [387, 152] on button "Edit" at bounding box center [387, 156] width 15 height 14
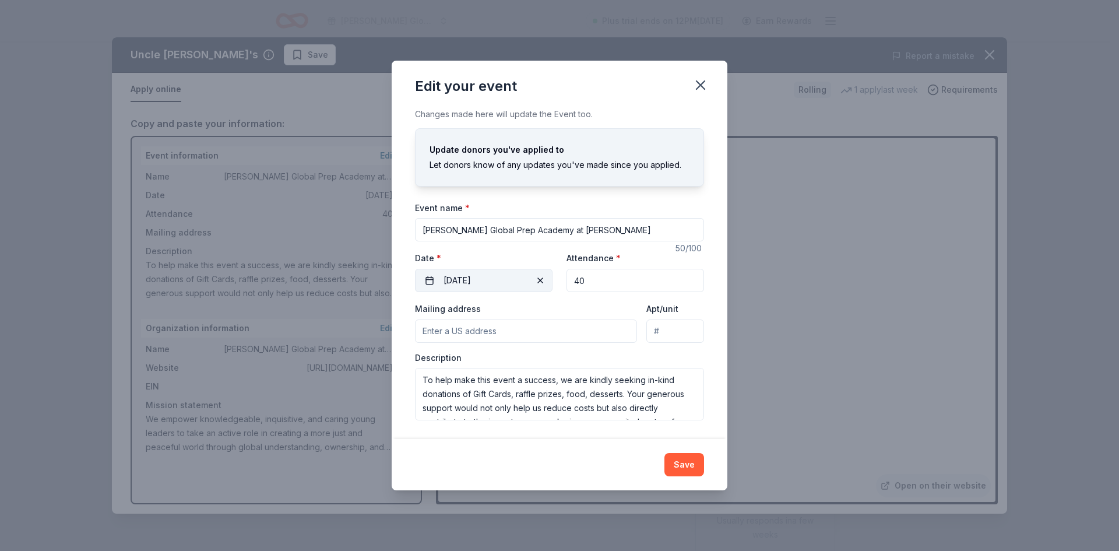
click at [459, 272] on button "[DATE]" at bounding box center [484, 280] width 138 height 23
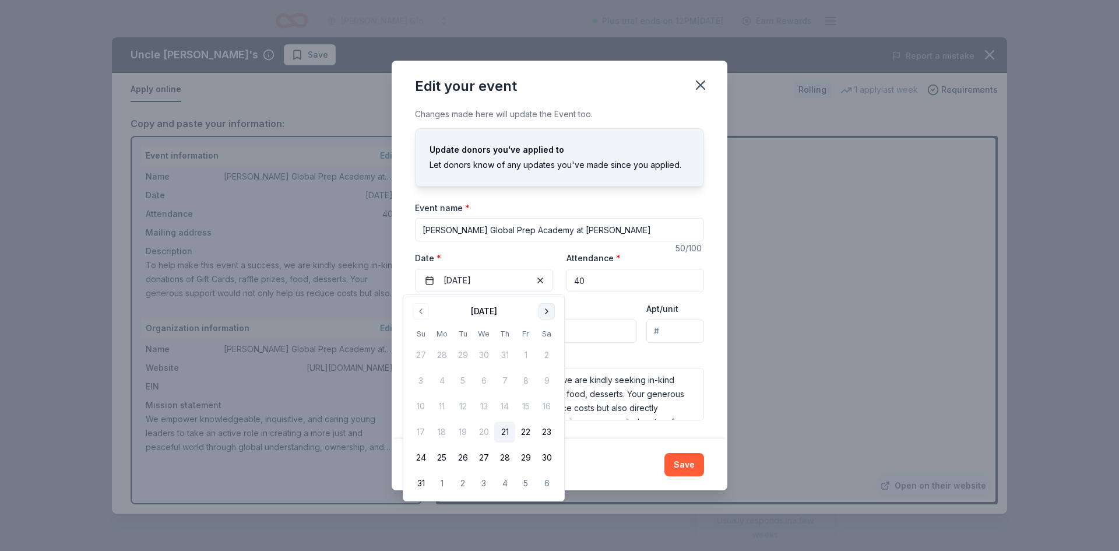
click at [546, 305] on button "Go to next month" at bounding box center [547, 311] width 16 height 16
click at [526, 429] on button "26" at bounding box center [525, 431] width 21 height 21
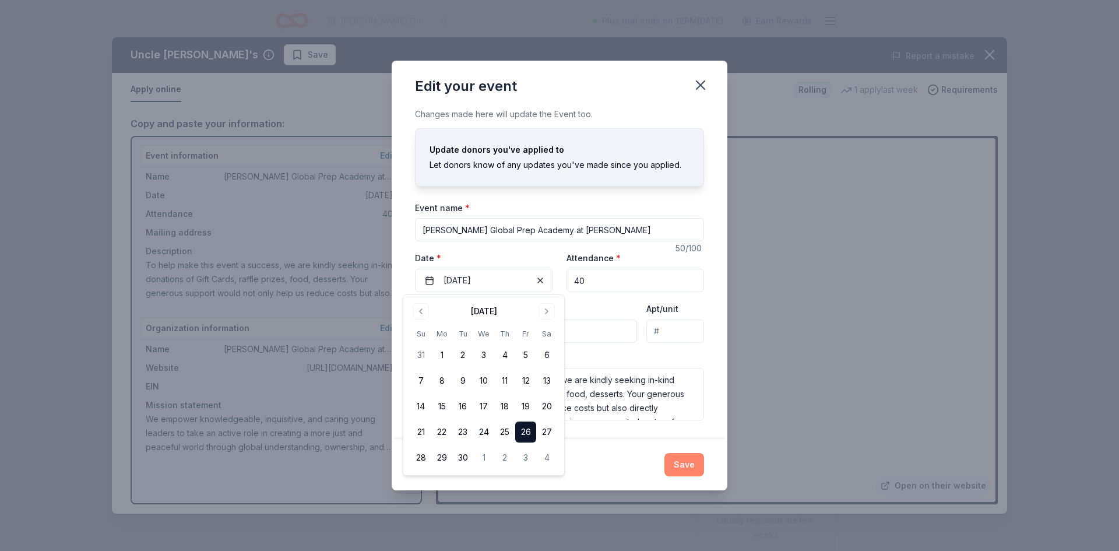
click at [680, 464] on button "Save" at bounding box center [684, 464] width 40 height 23
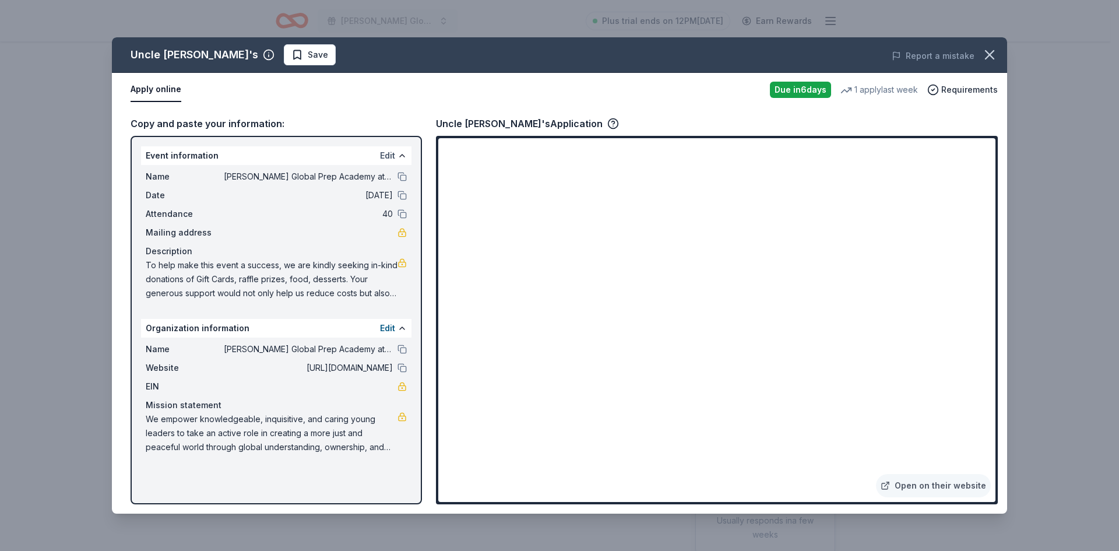
click at [385, 150] on button "Edit" at bounding box center [387, 156] width 15 height 14
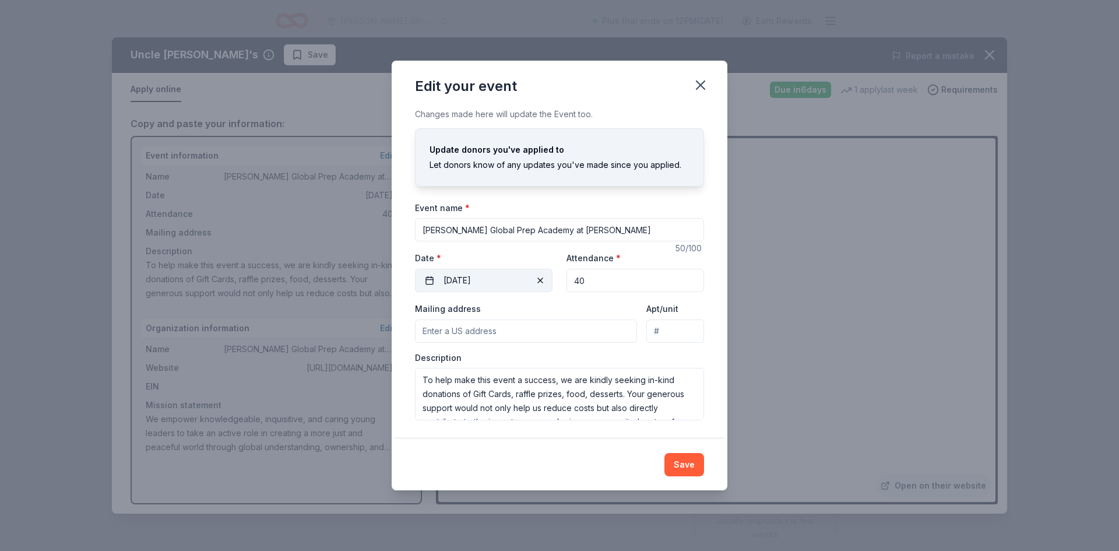
click at [504, 280] on button "[DATE]" at bounding box center [484, 280] width 138 height 23
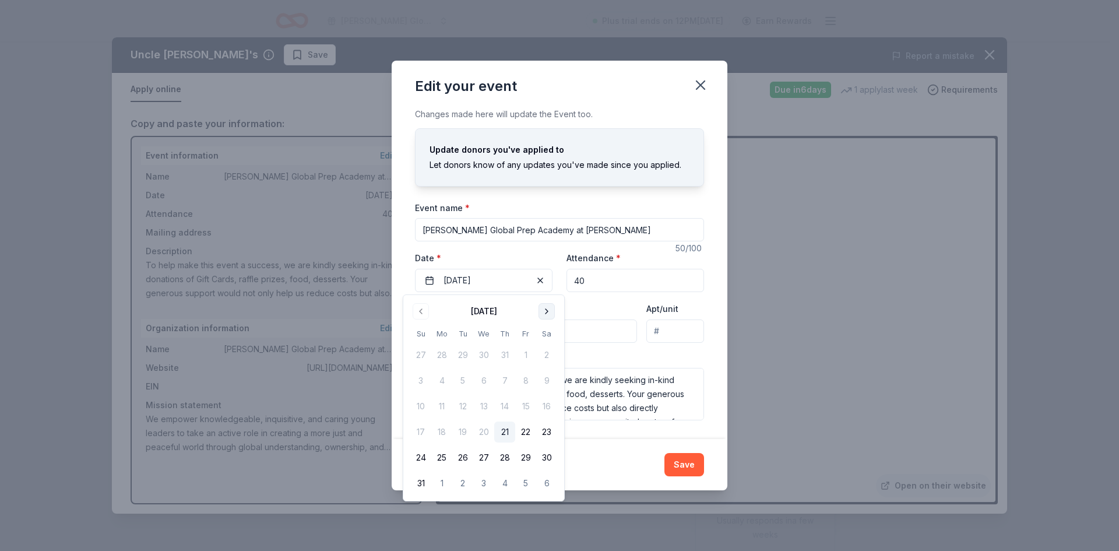
click at [541, 311] on button "Go to next month" at bounding box center [547, 311] width 16 height 16
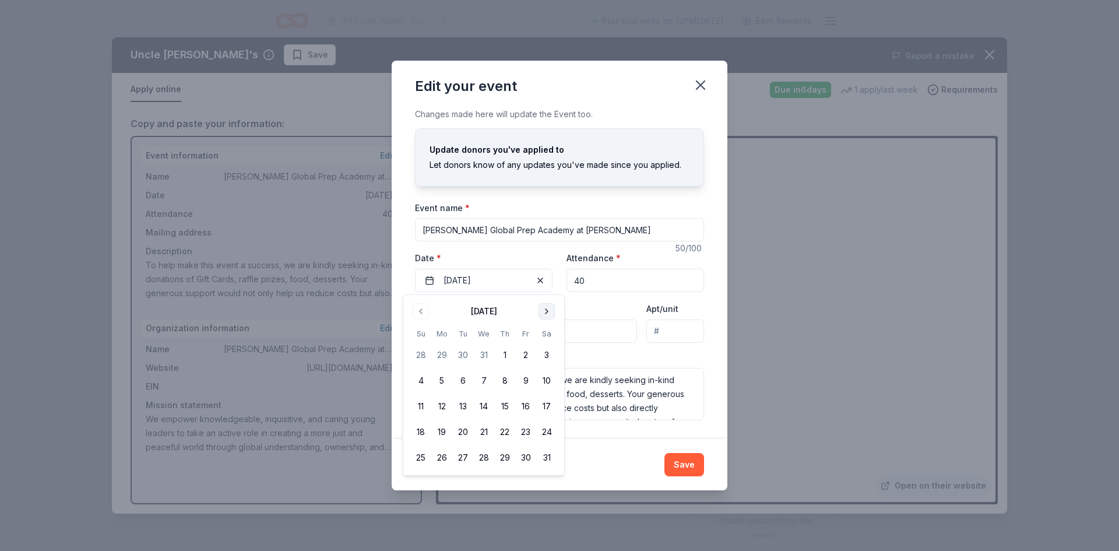
click at [541, 311] on button "Go to next month" at bounding box center [547, 311] width 16 height 16
click at [484, 377] on button "6" at bounding box center [483, 380] width 21 height 21
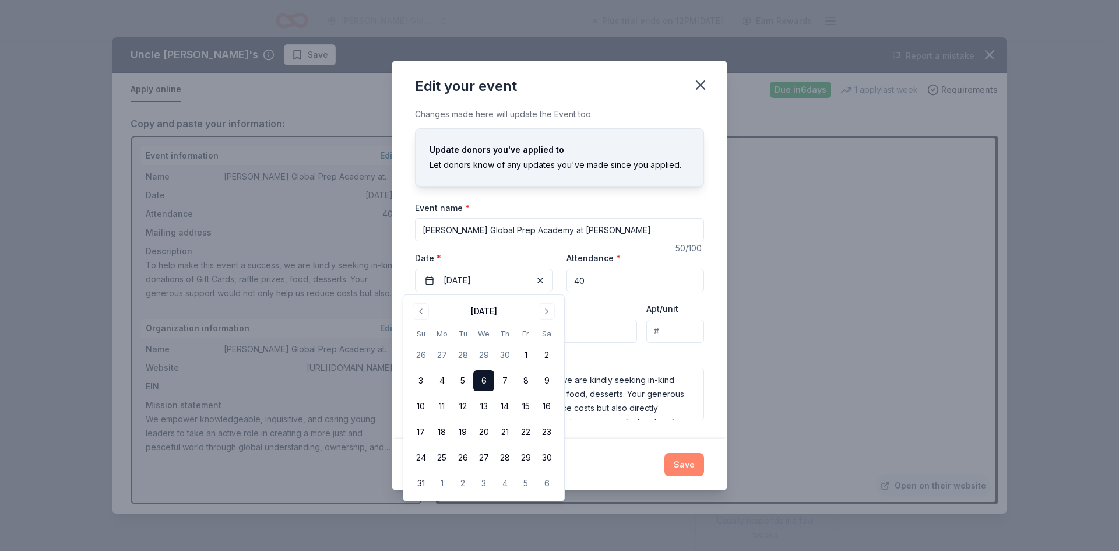
click at [687, 467] on button "Save" at bounding box center [684, 464] width 40 height 23
